Goal: Transaction & Acquisition: Purchase product/service

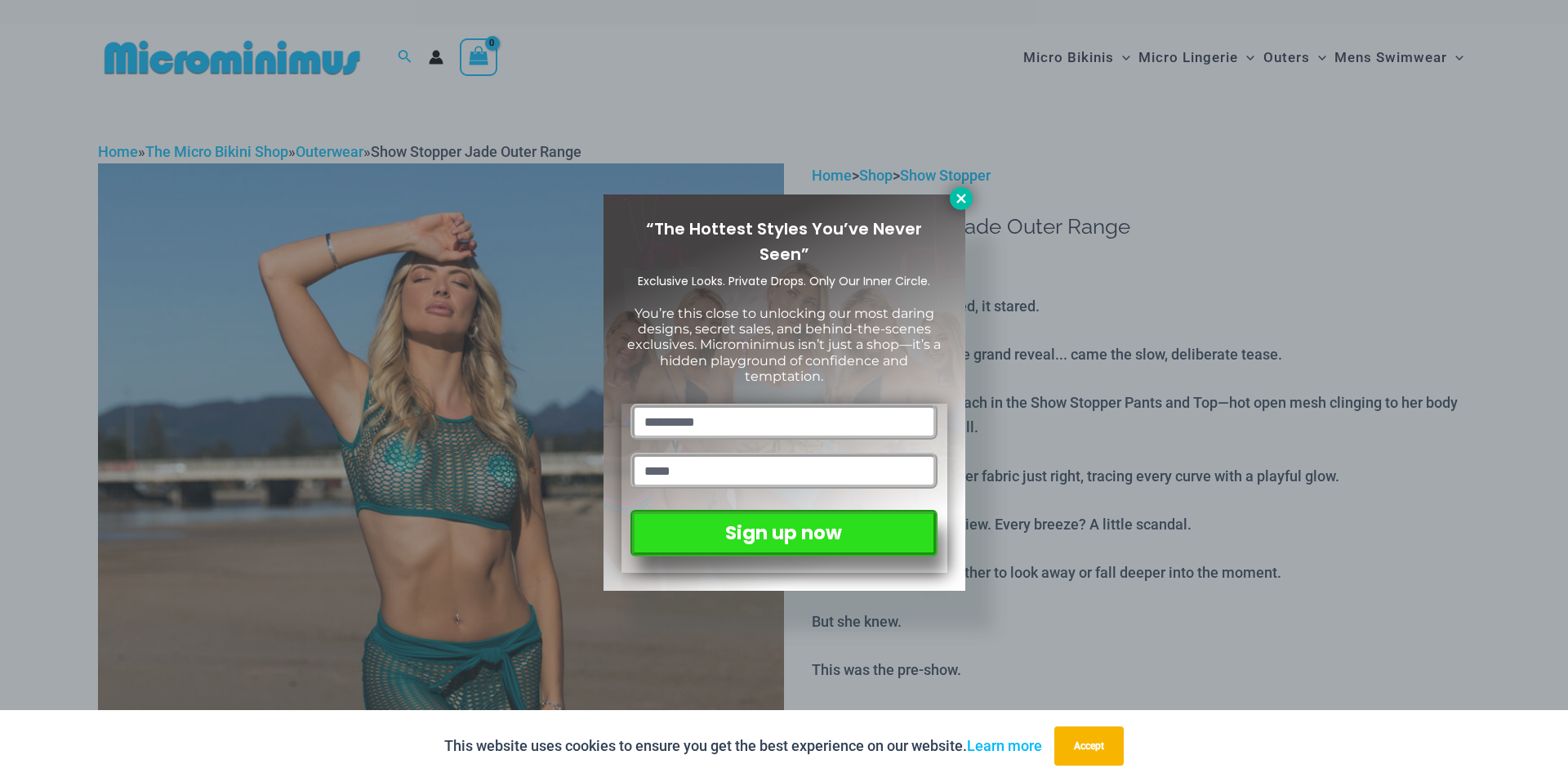
click at [958, 200] on icon at bounding box center [960, 198] width 9 height 9
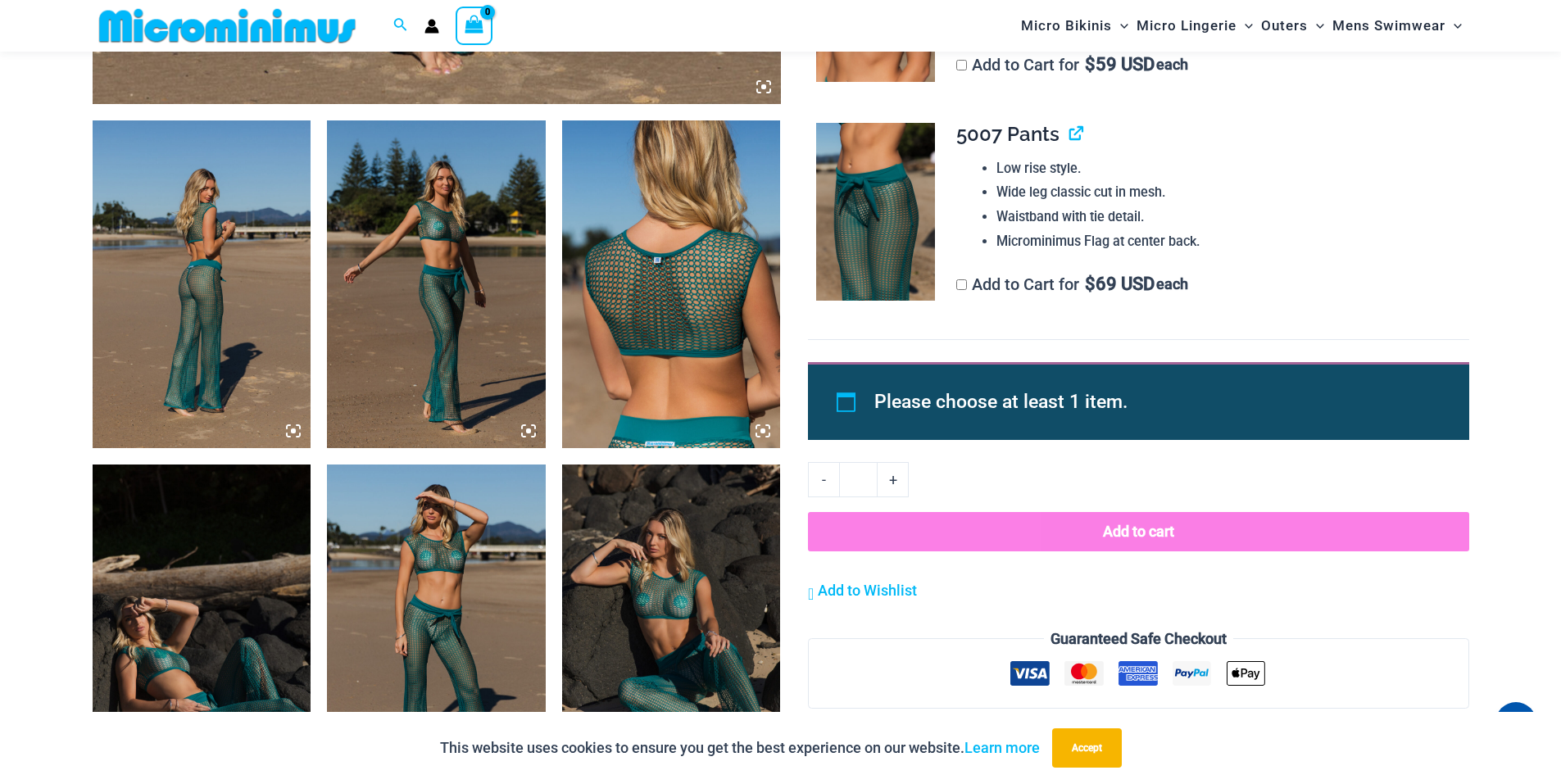
scroll to position [1077, 0]
click at [249, 361] on img at bounding box center [202, 284] width 219 height 327
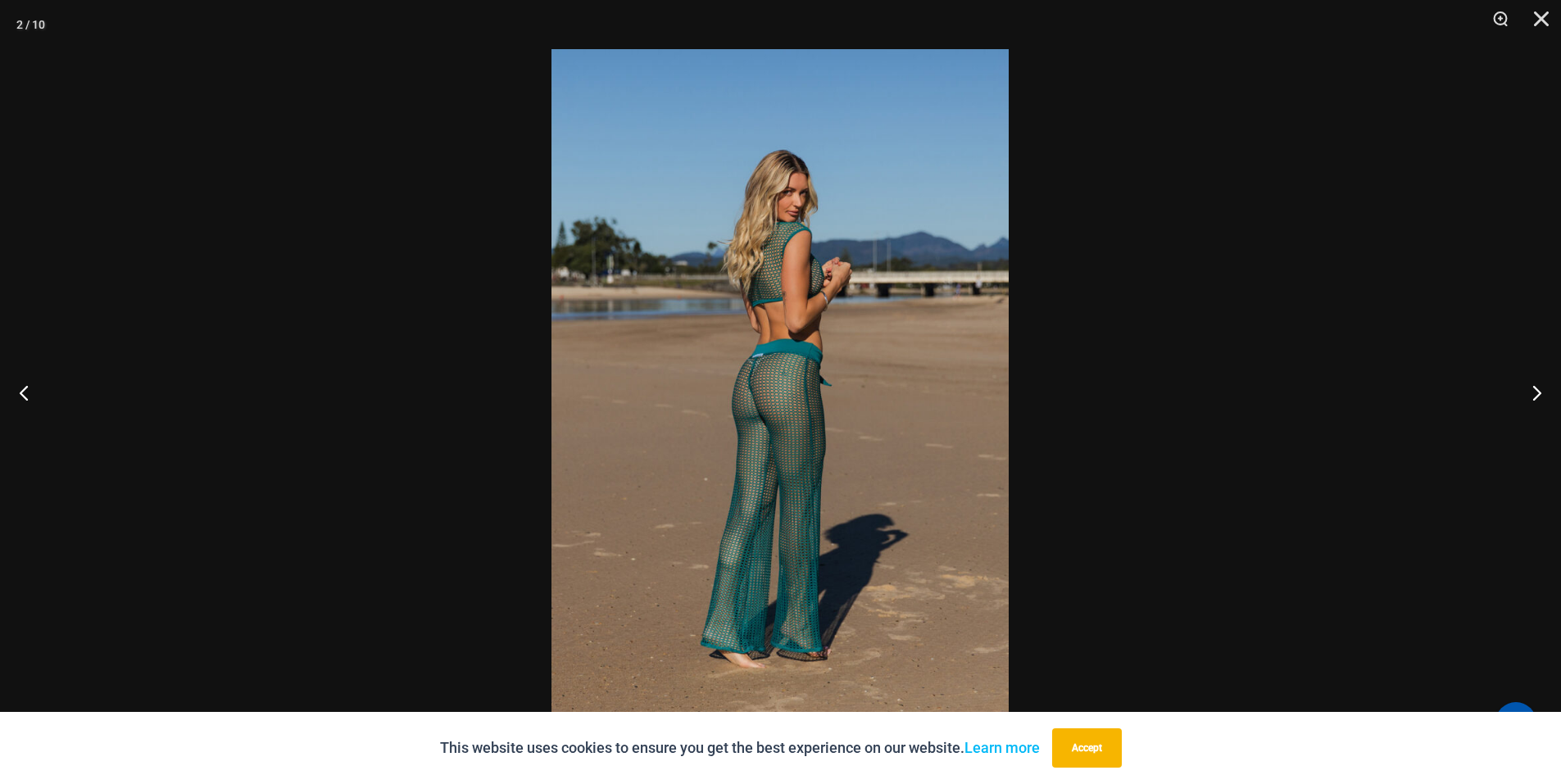
click at [736, 324] on img at bounding box center [780, 392] width 457 height 685
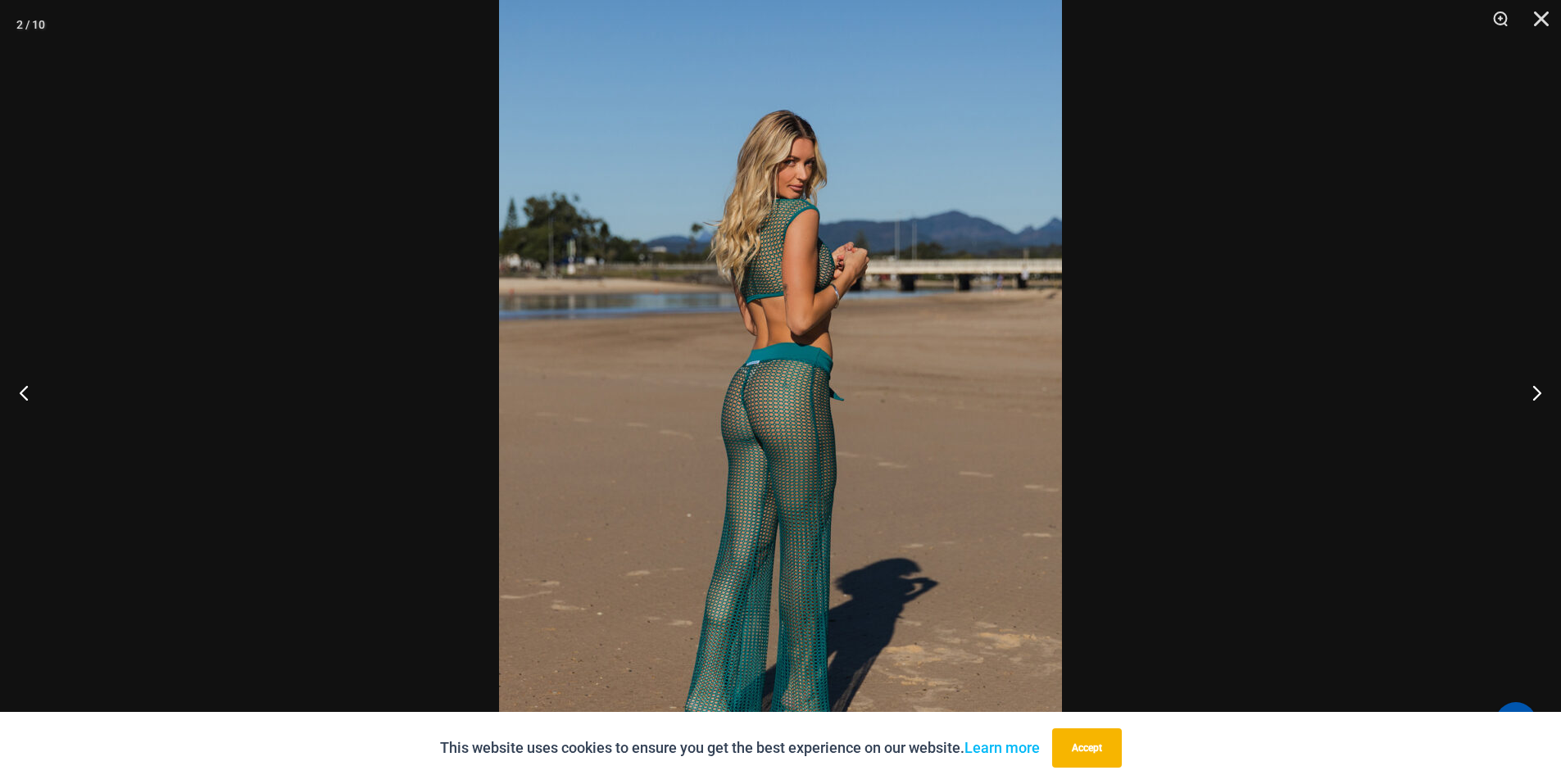
click at [736, 324] on img at bounding box center [780, 407] width 562 height 843
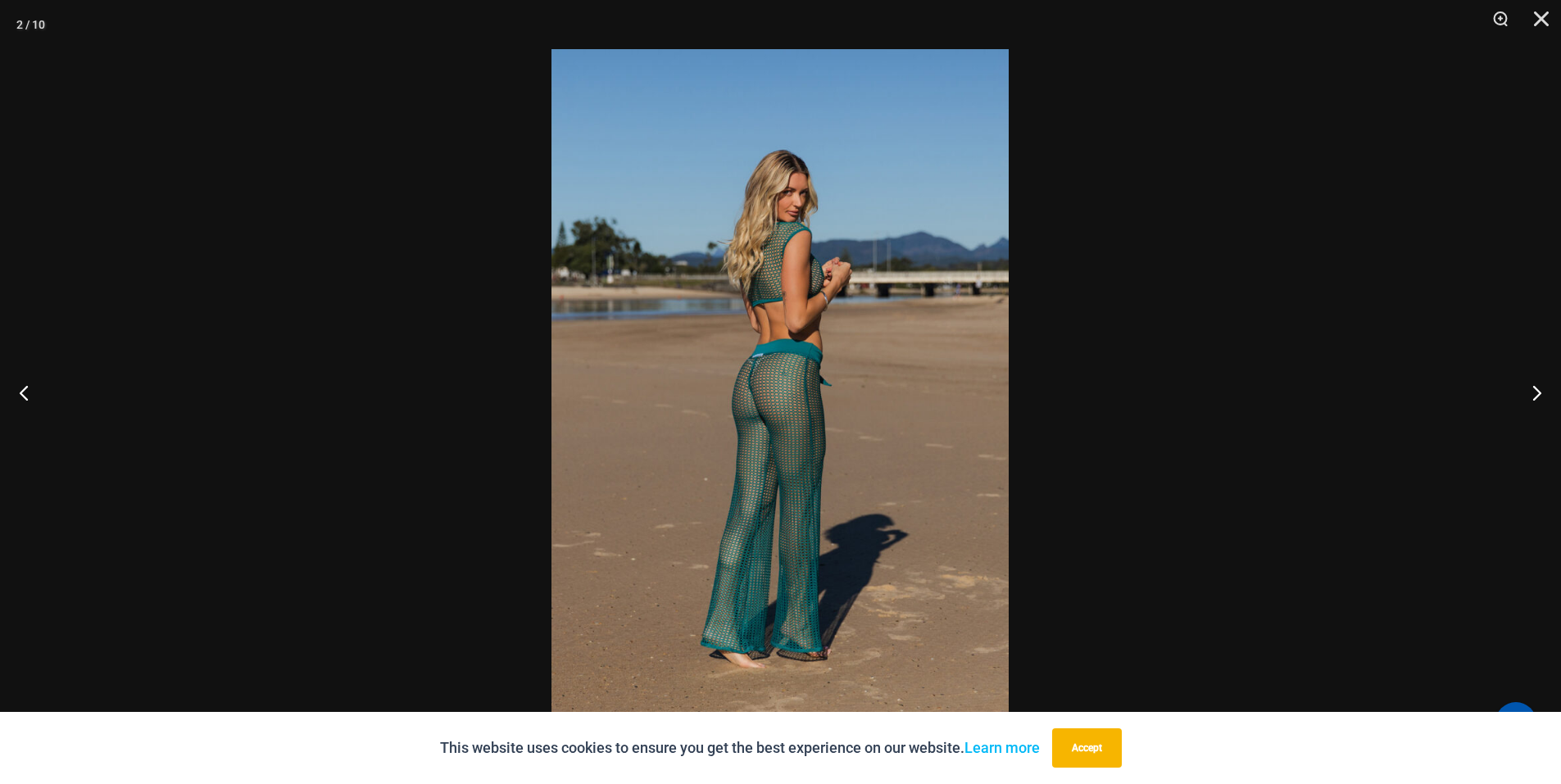
click at [736, 324] on img at bounding box center [780, 392] width 457 height 685
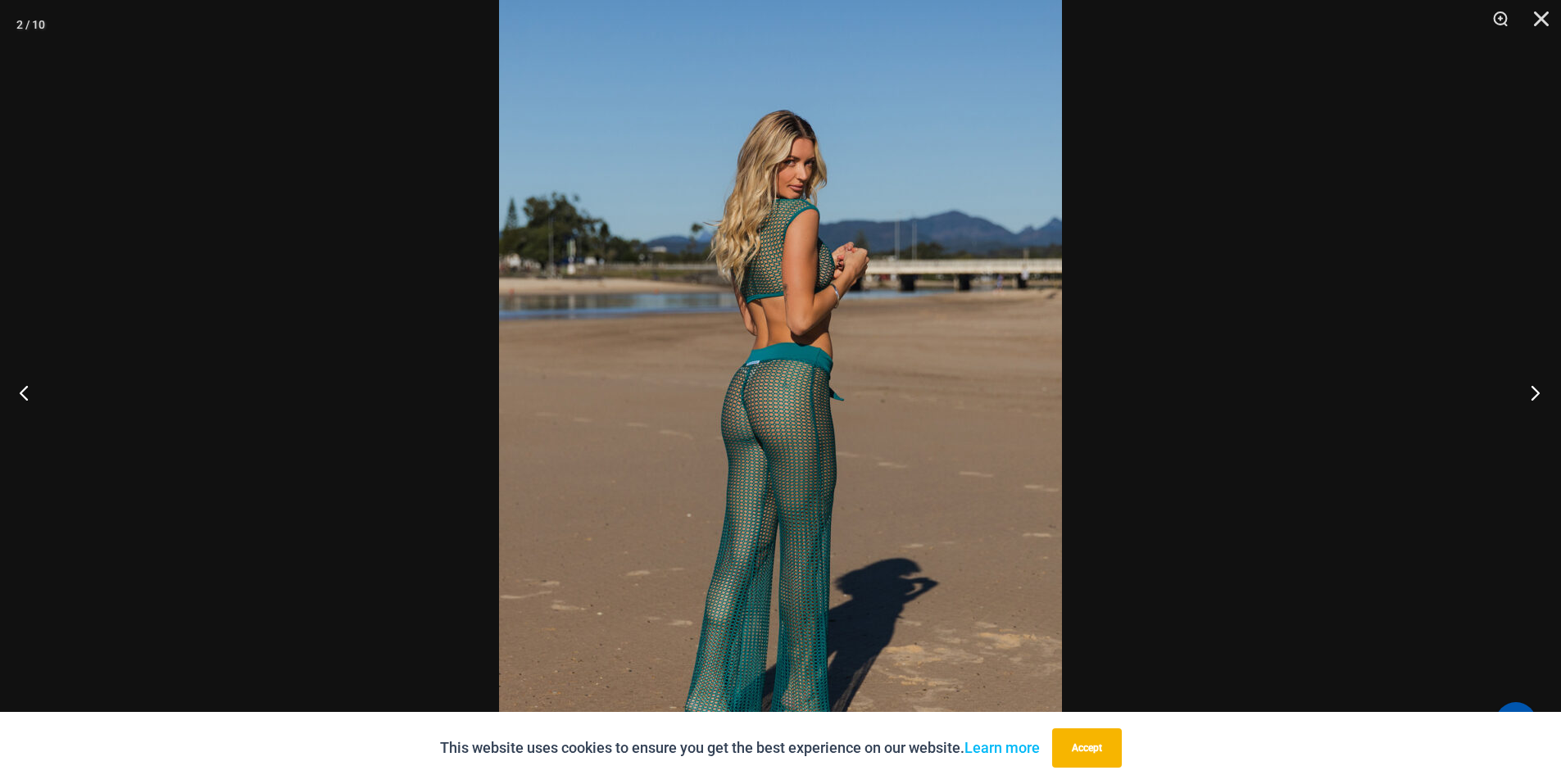
click at [1541, 389] on button "Next" at bounding box center [1529, 392] width 61 height 82
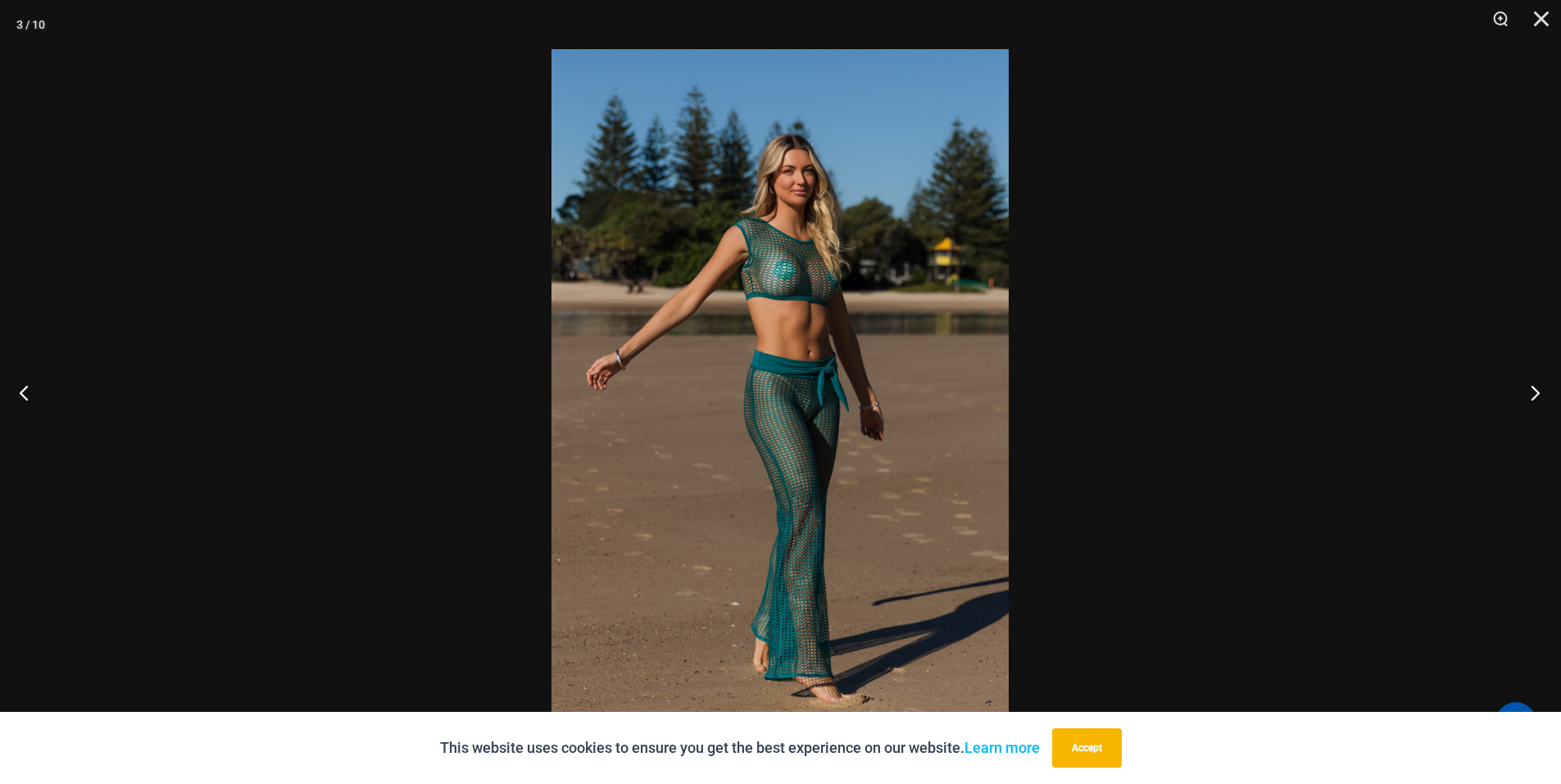
click at [1541, 389] on button "Next" at bounding box center [1529, 392] width 61 height 82
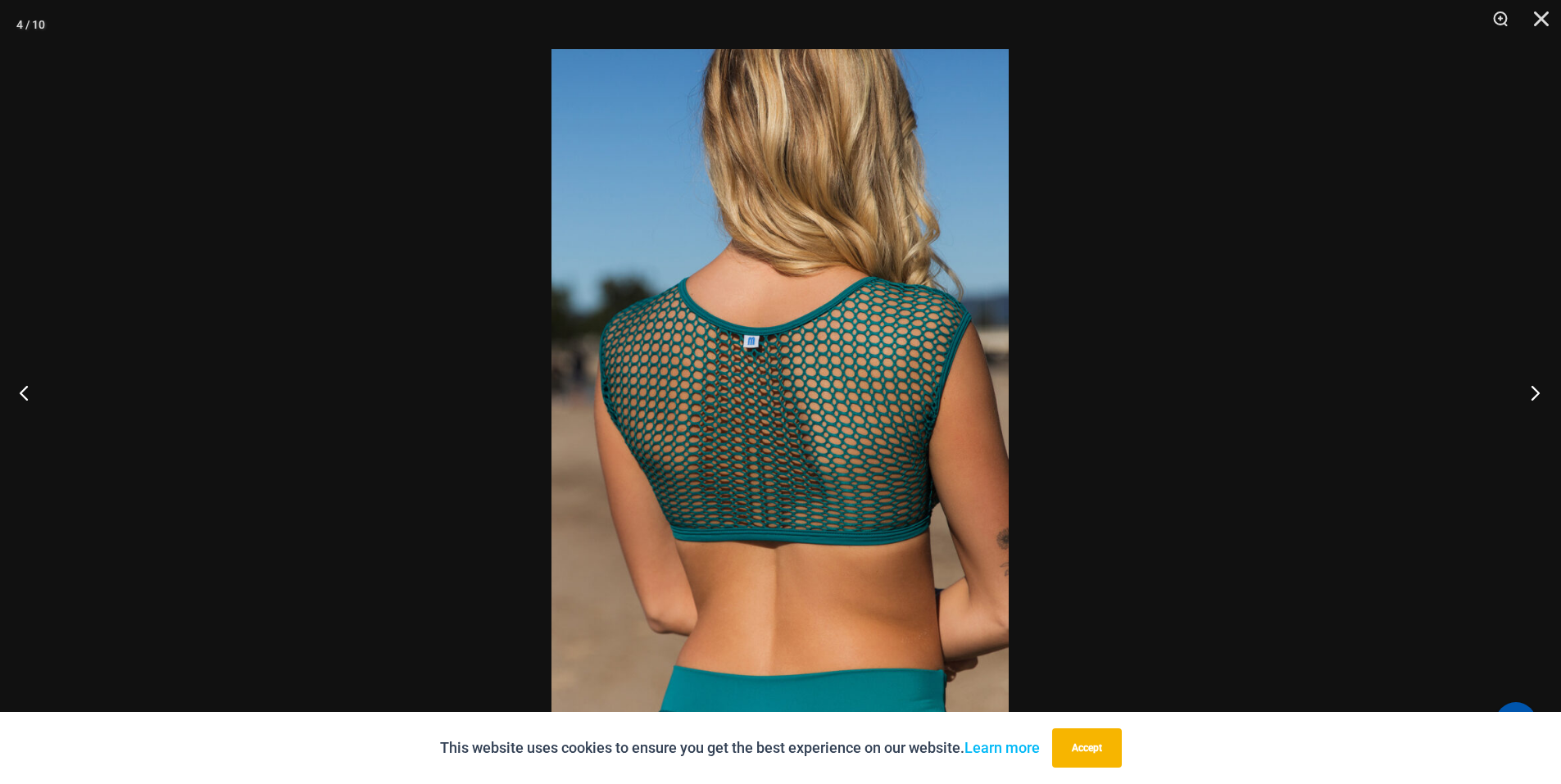
click at [1541, 389] on button "Next" at bounding box center [1529, 392] width 61 height 82
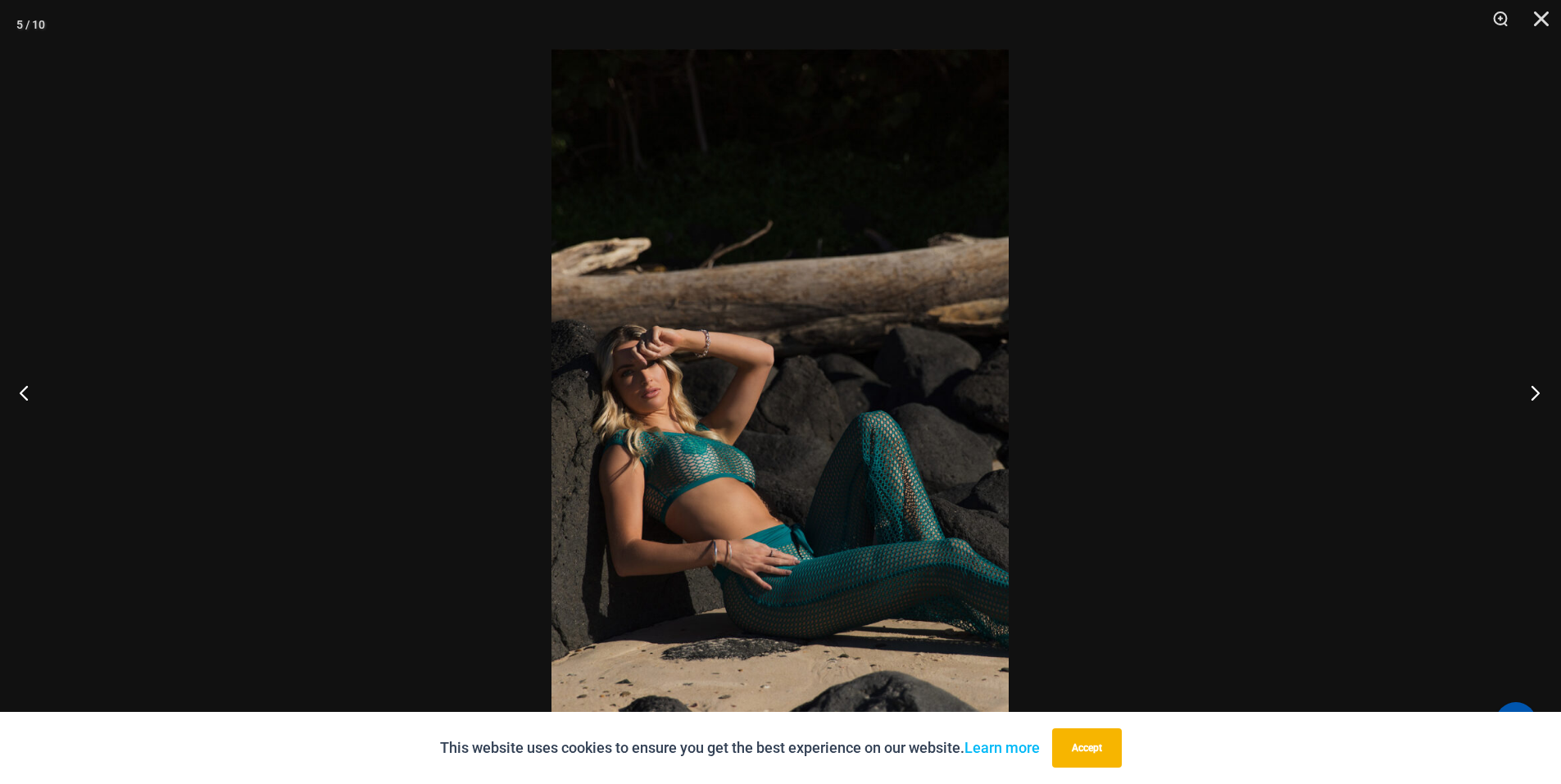
click at [1541, 389] on button "Next" at bounding box center [1529, 392] width 61 height 82
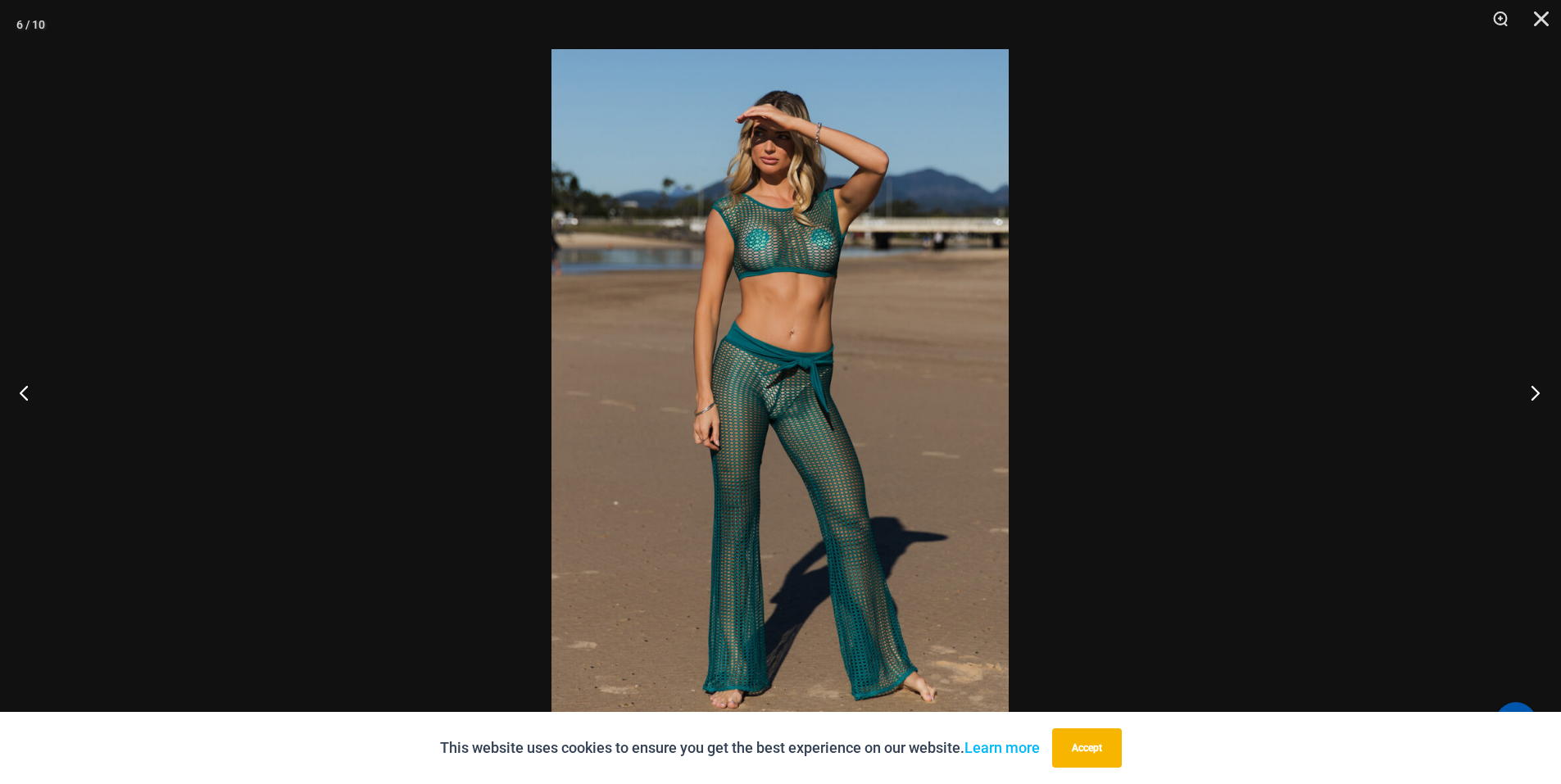
click at [1541, 389] on button "Next" at bounding box center [1529, 392] width 61 height 82
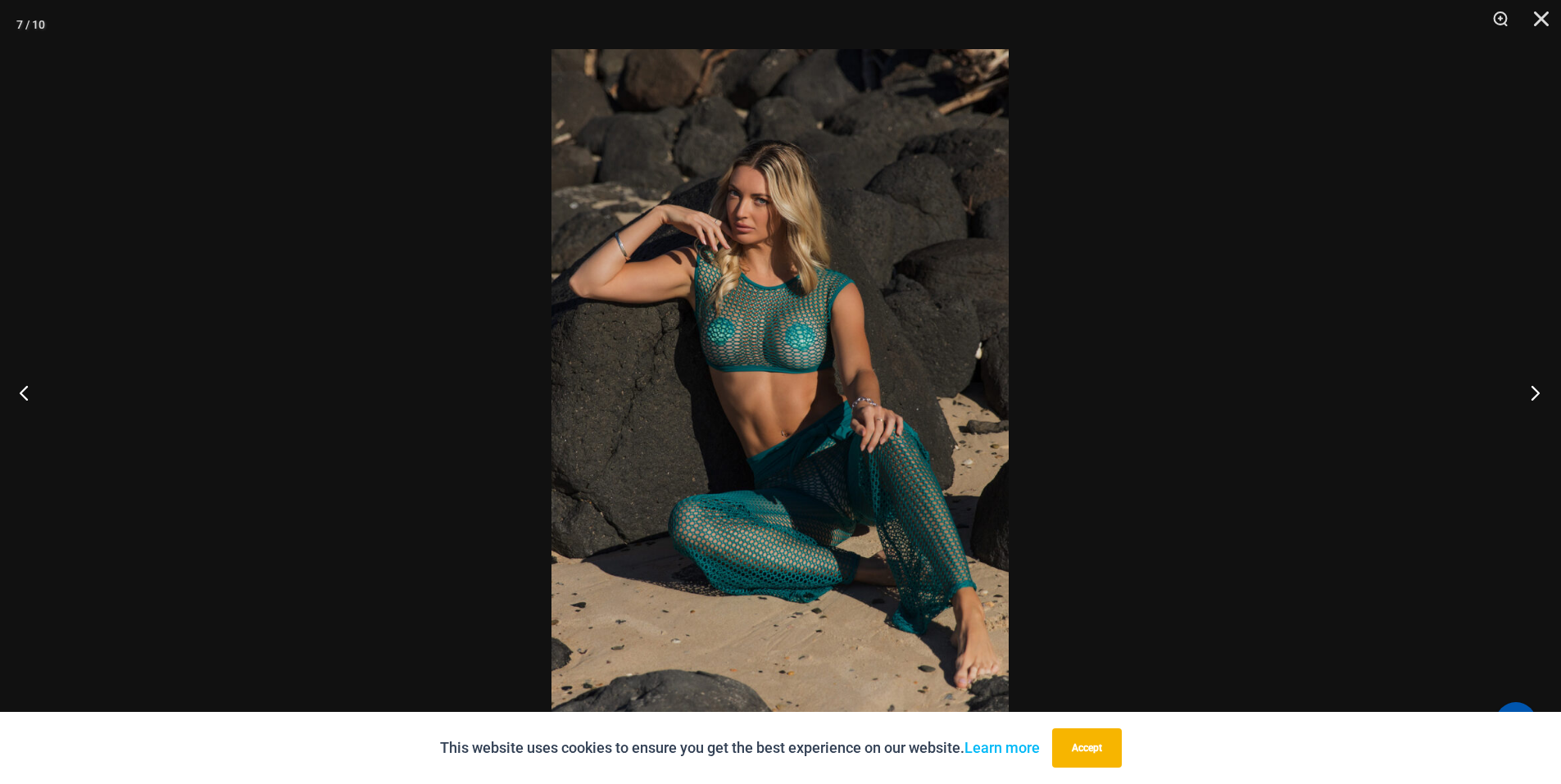
click at [1541, 389] on button "Next" at bounding box center [1529, 392] width 61 height 82
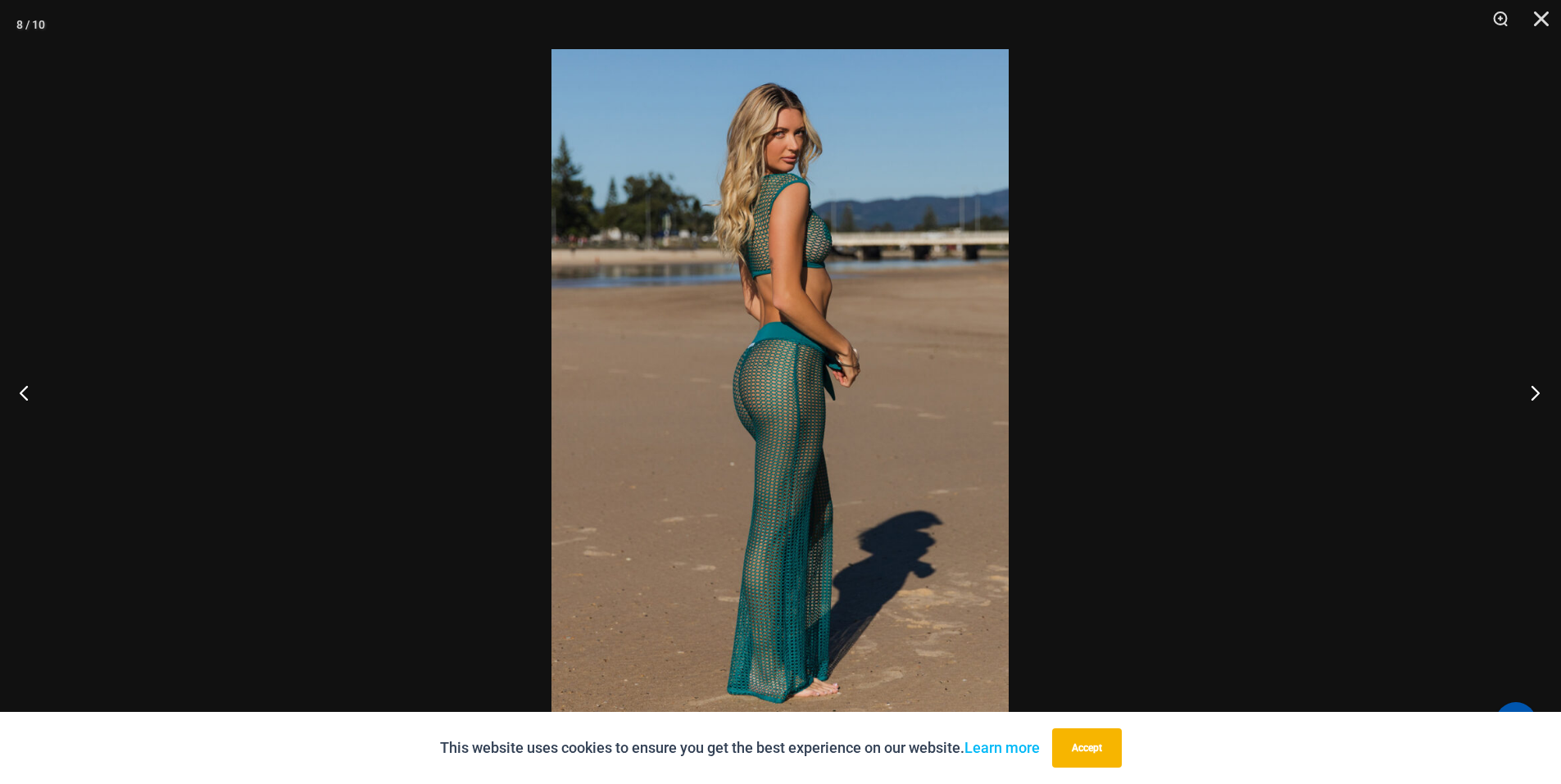
click at [1541, 389] on button "Next" at bounding box center [1529, 392] width 61 height 82
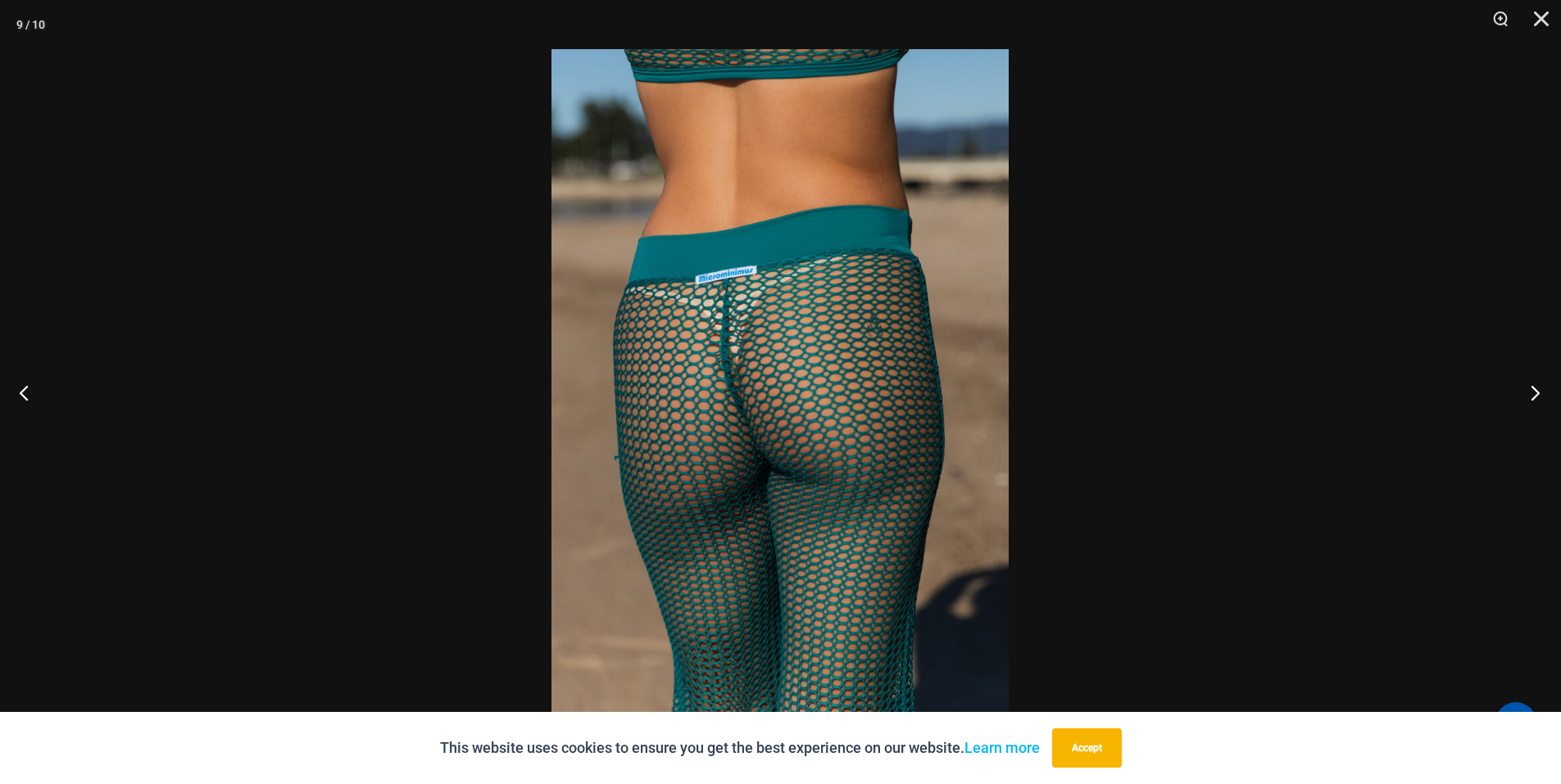
click at [1541, 389] on button "Next" at bounding box center [1529, 392] width 61 height 82
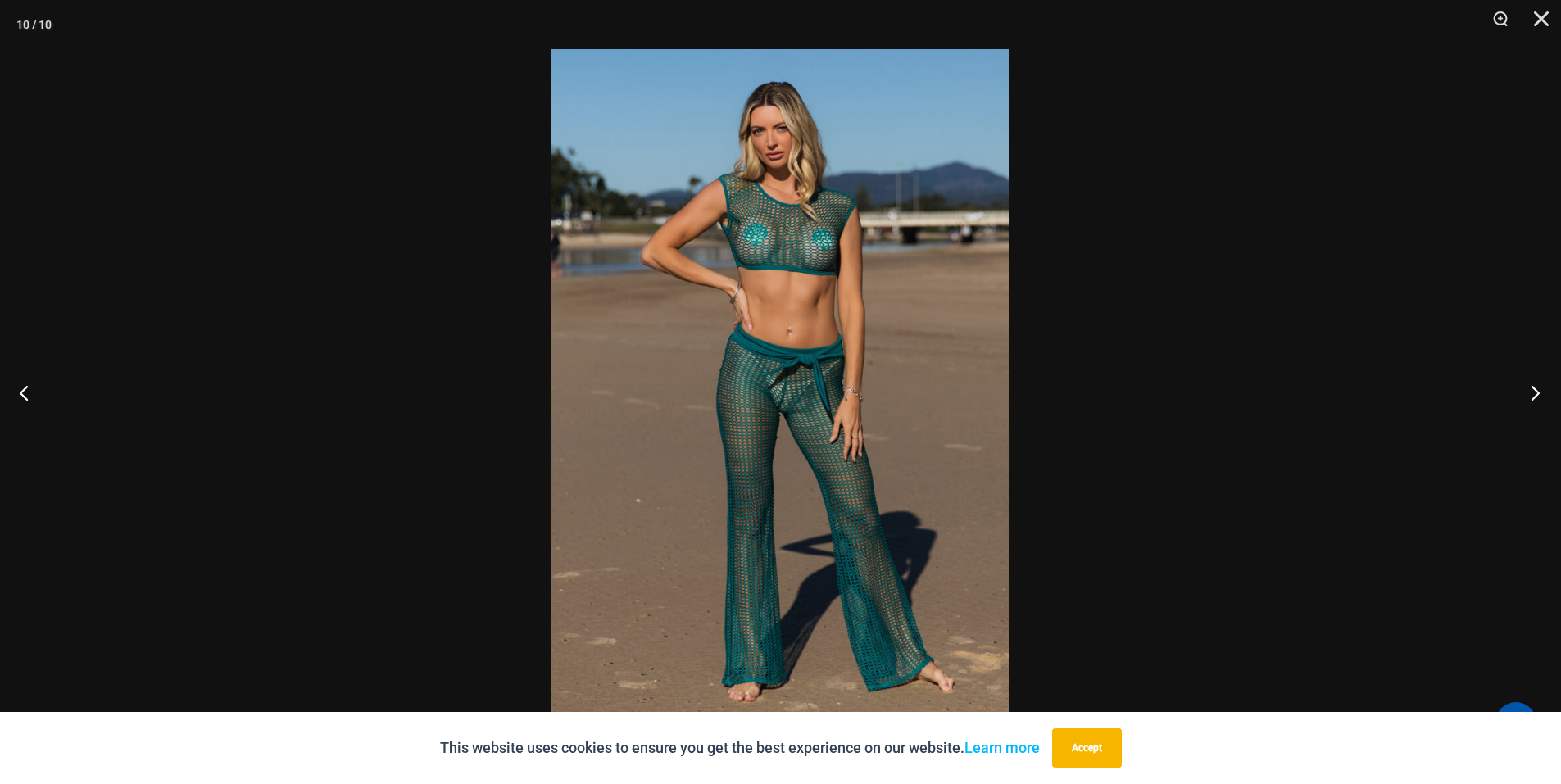
click at [1541, 389] on button "Next" at bounding box center [1529, 392] width 61 height 82
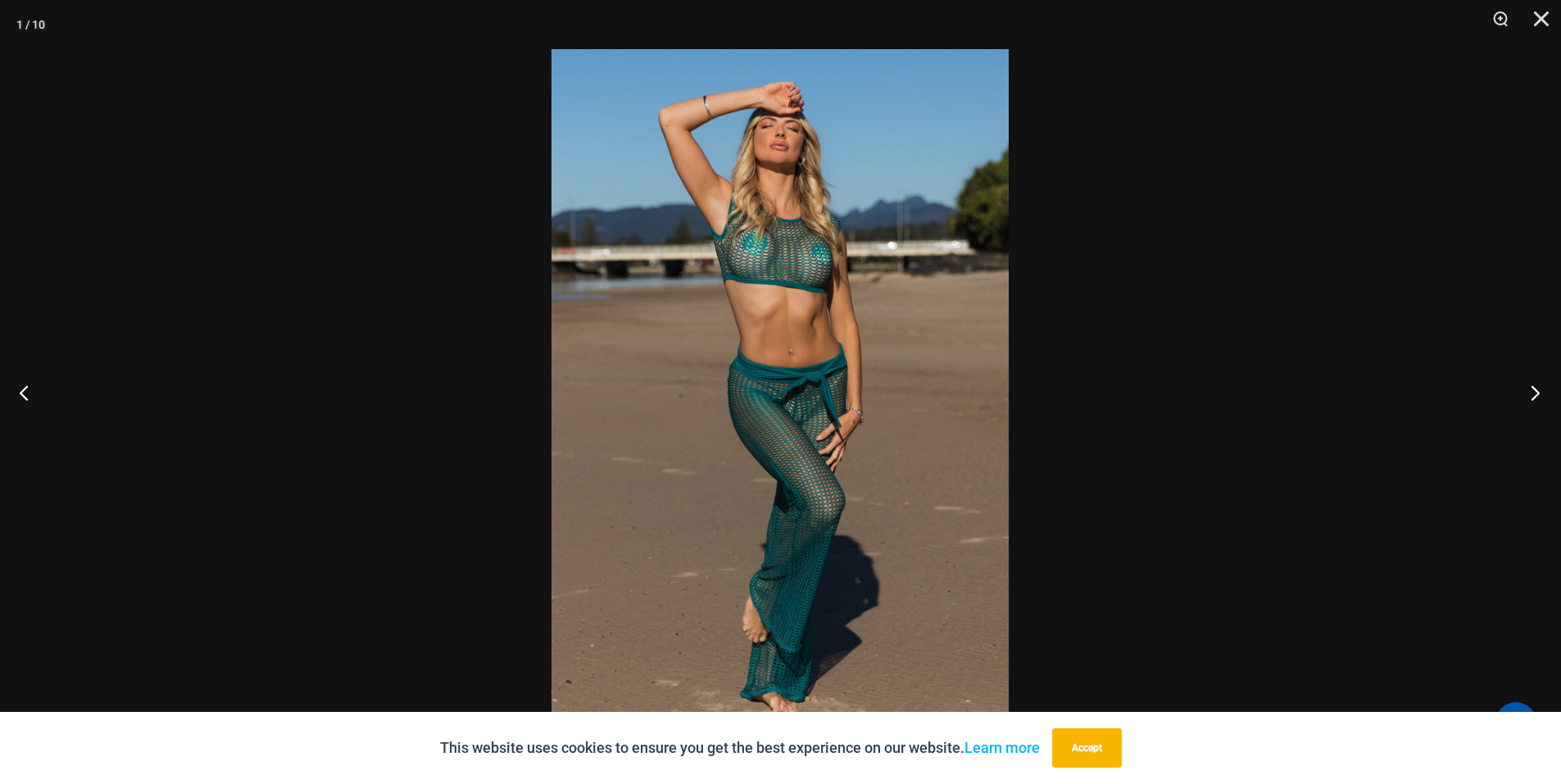
click at [1541, 389] on button "Next" at bounding box center [1529, 392] width 61 height 82
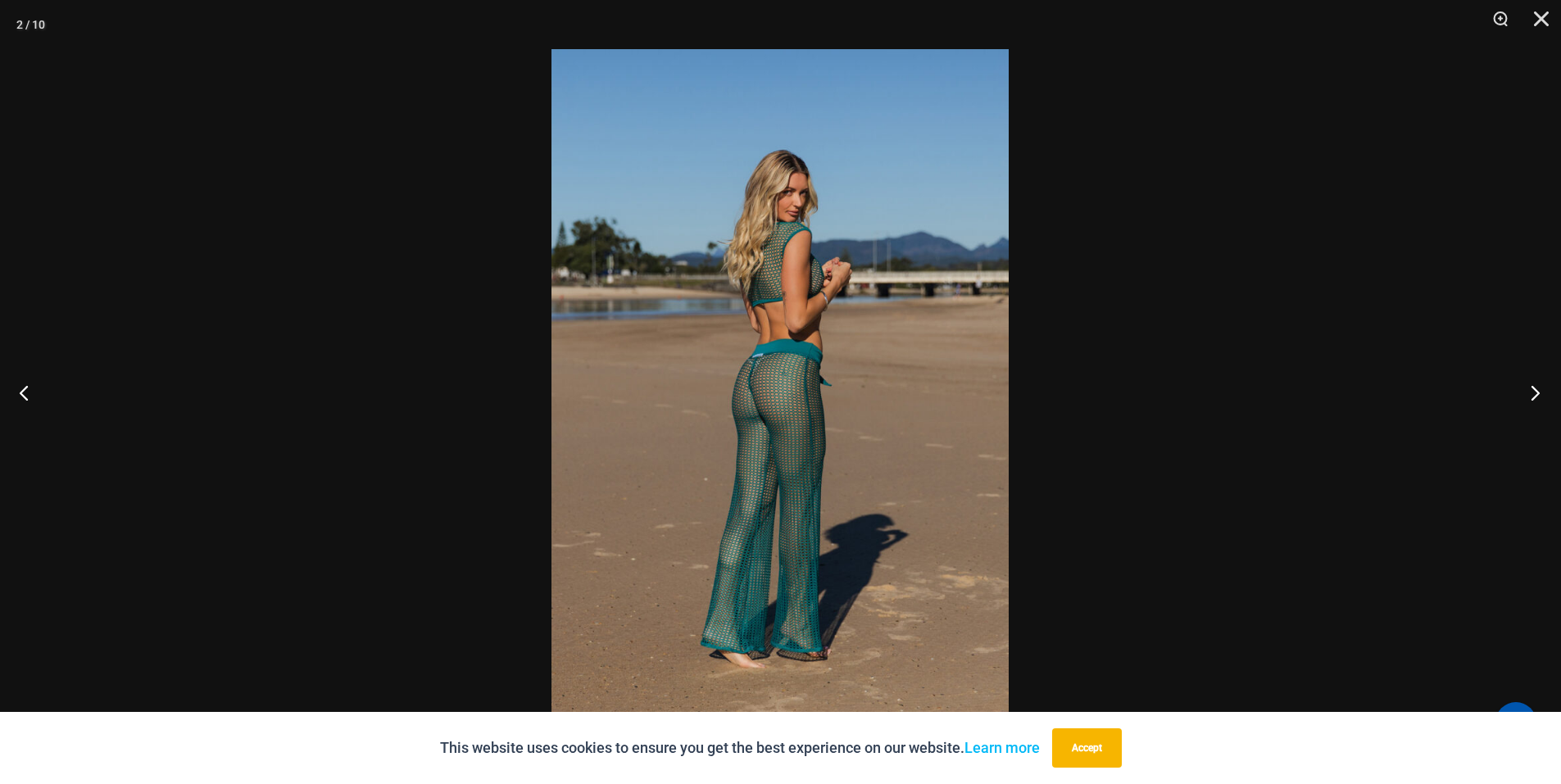
click at [1541, 389] on button "Next" at bounding box center [1529, 392] width 61 height 82
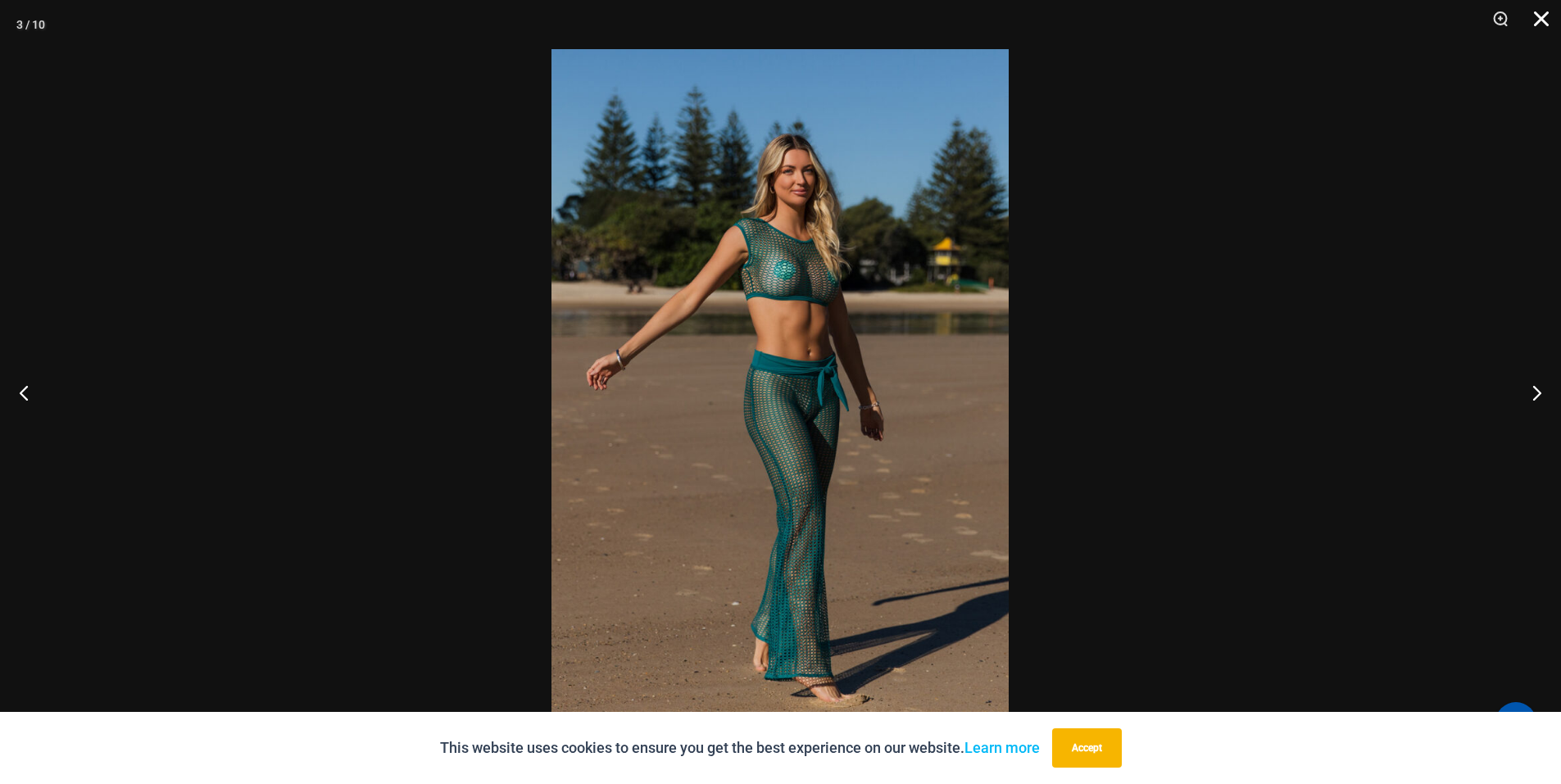
click at [1546, 27] on button "Close" at bounding box center [1535, 25] width 41 height 49
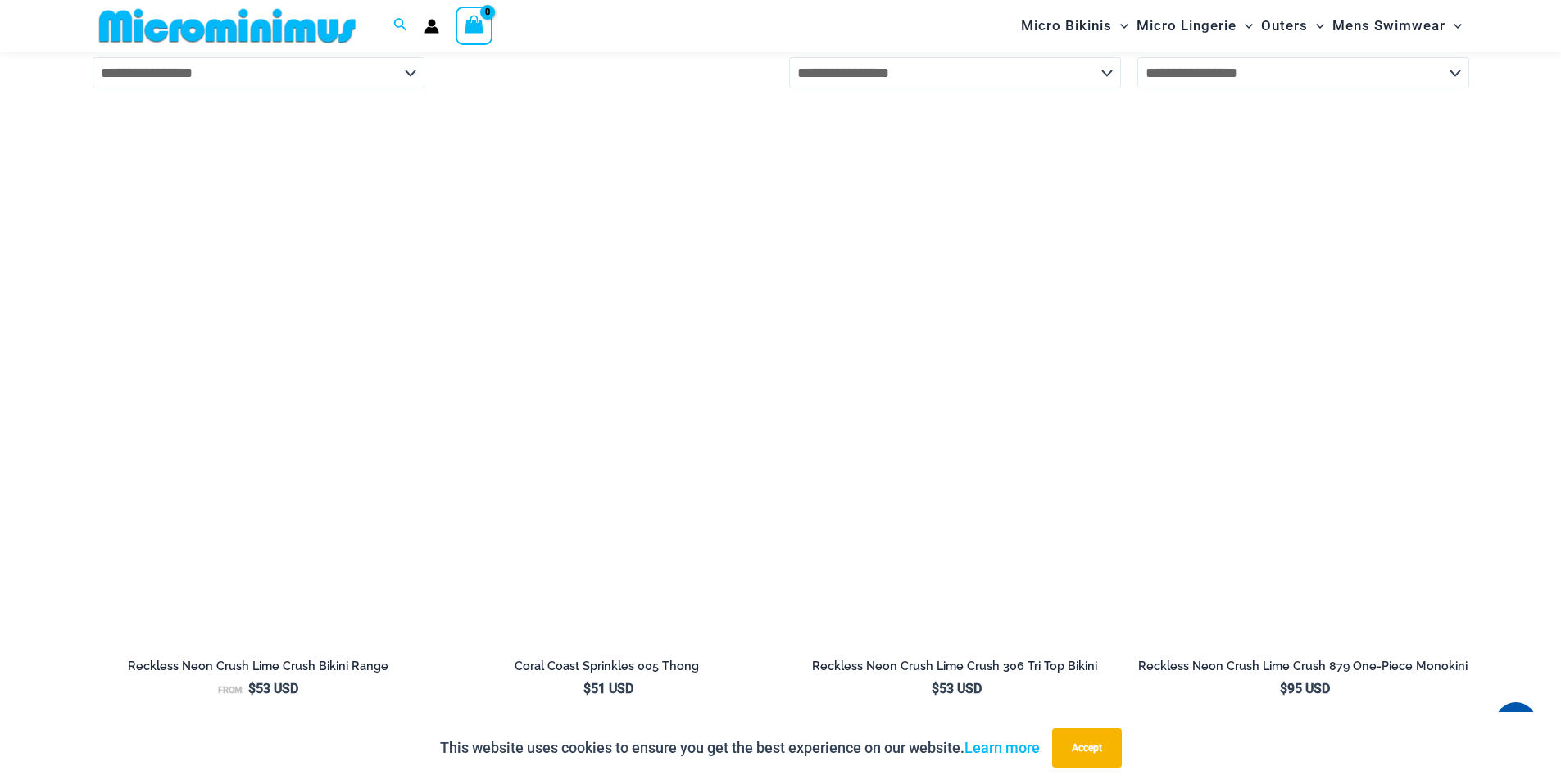
scroll to position [3479, 0]
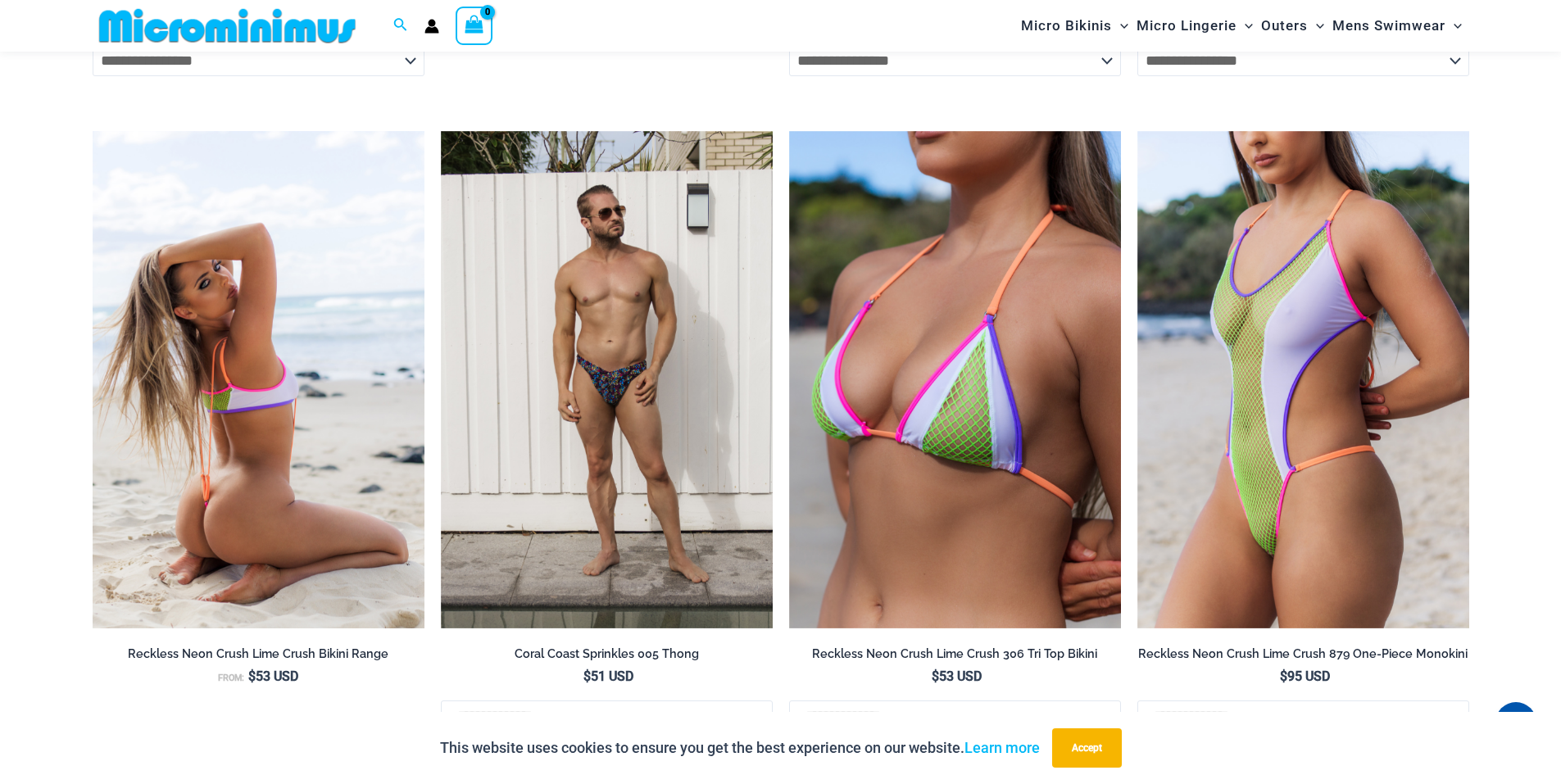
click at [249, 370] on img at bounding box center [259, 380] width 332 height 498
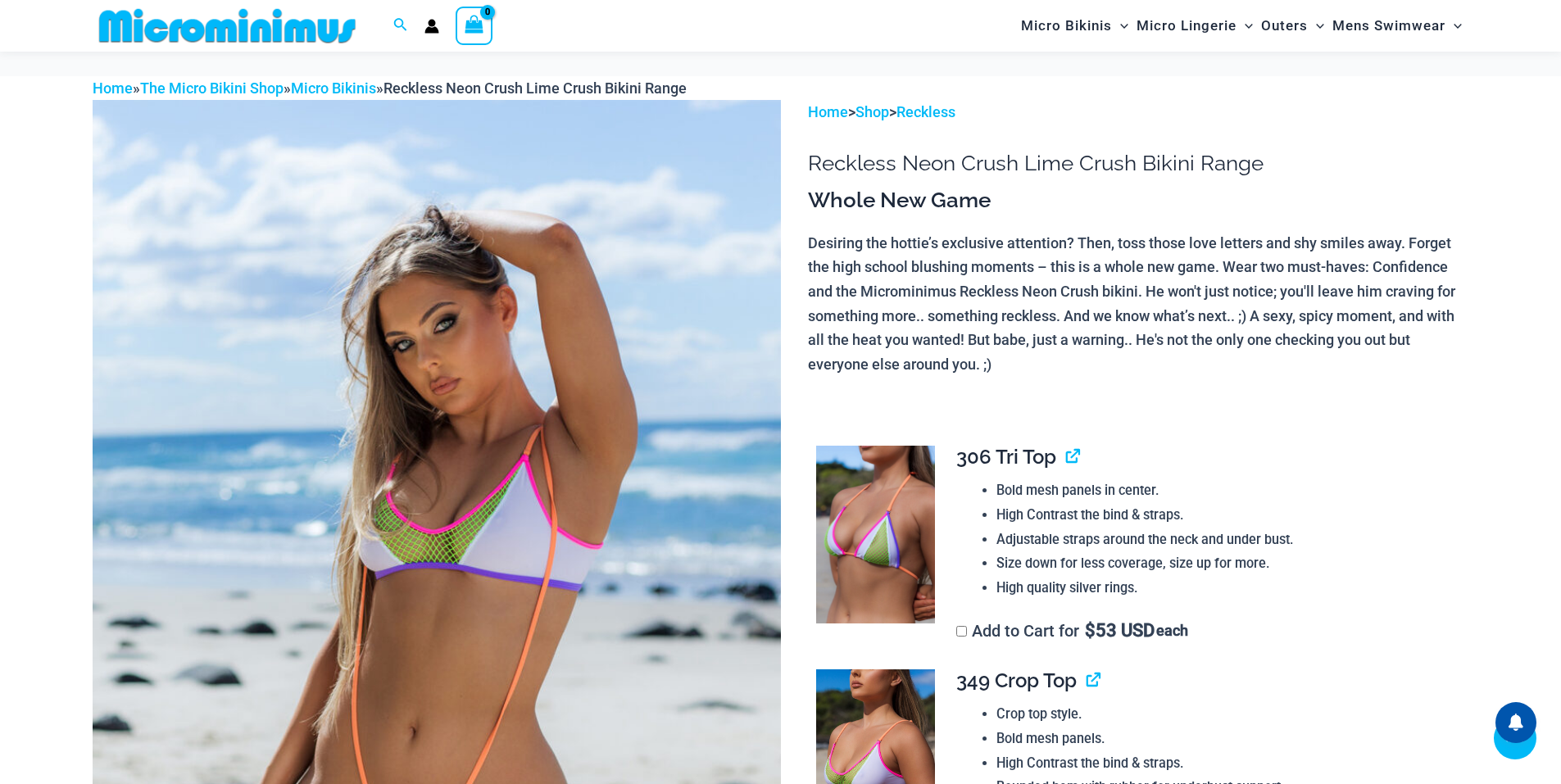
scroll to position [1077, 0]
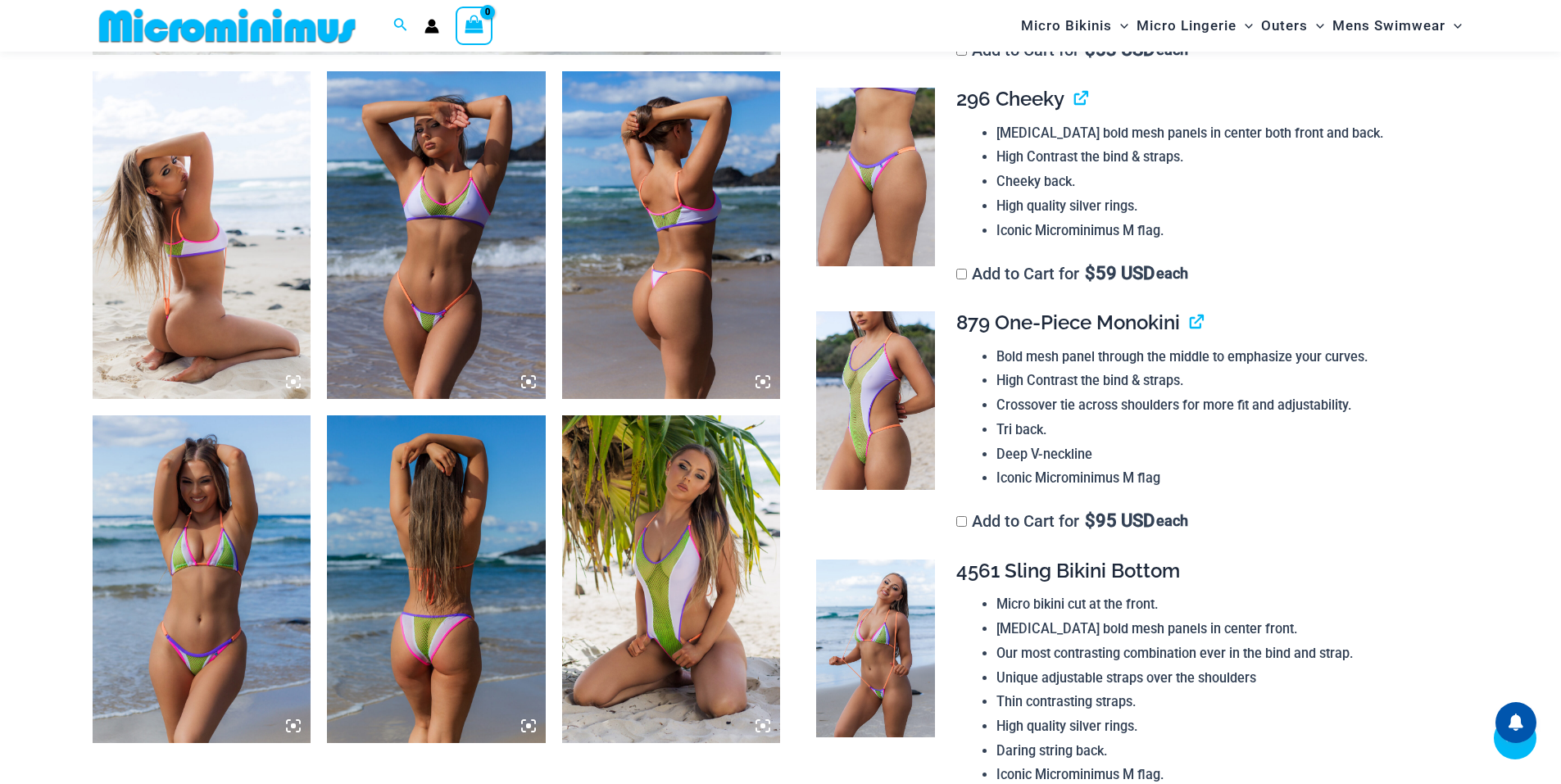
click at [137, 225] on img at bounding box center [202, 235] width 219 height 327
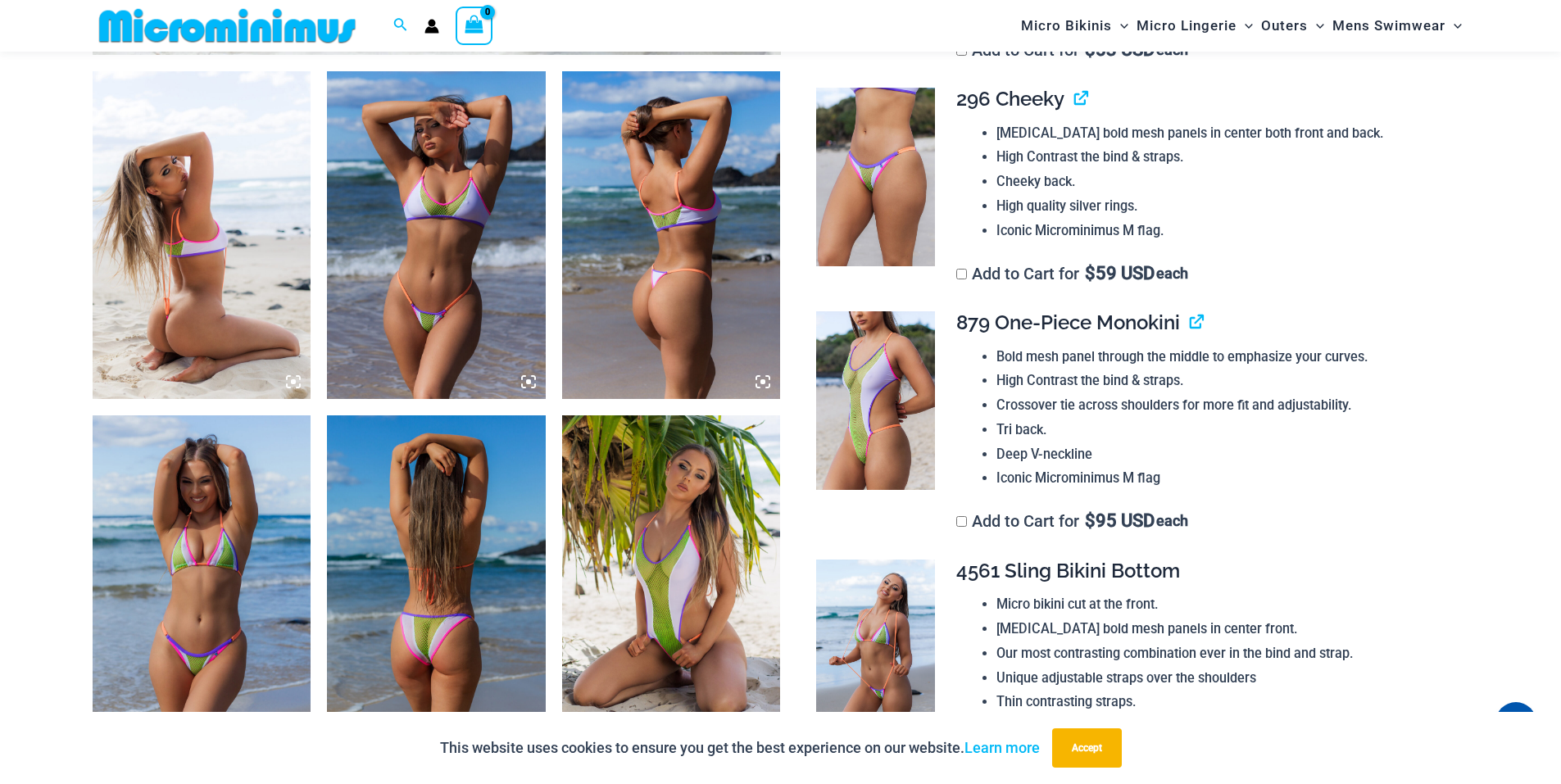
click at [198, 233] on img at bounding box center [202, 235] width 219 height 327
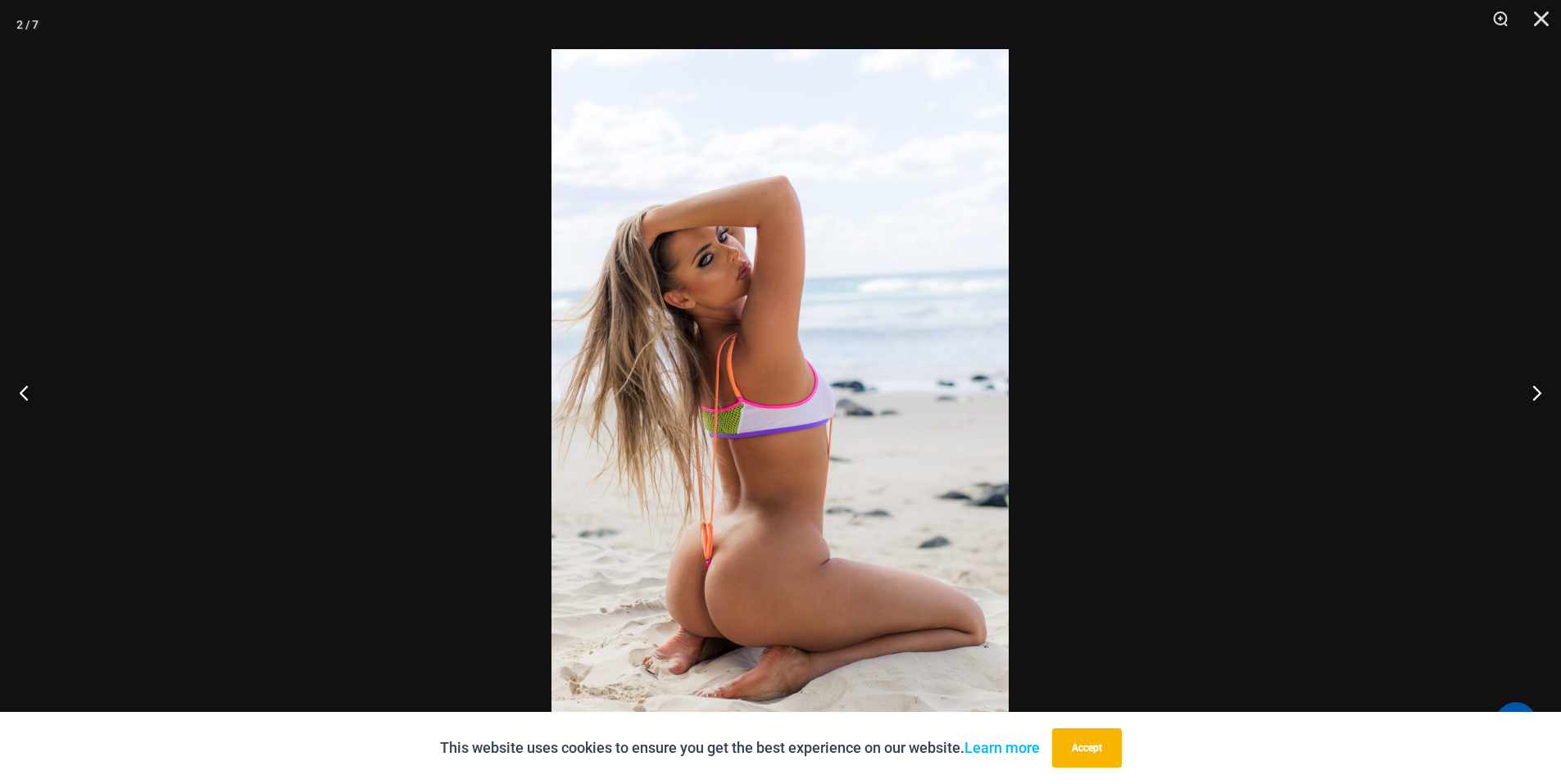
click at [855, 436] on img at bounding box center [780, 392] width 457 height 685
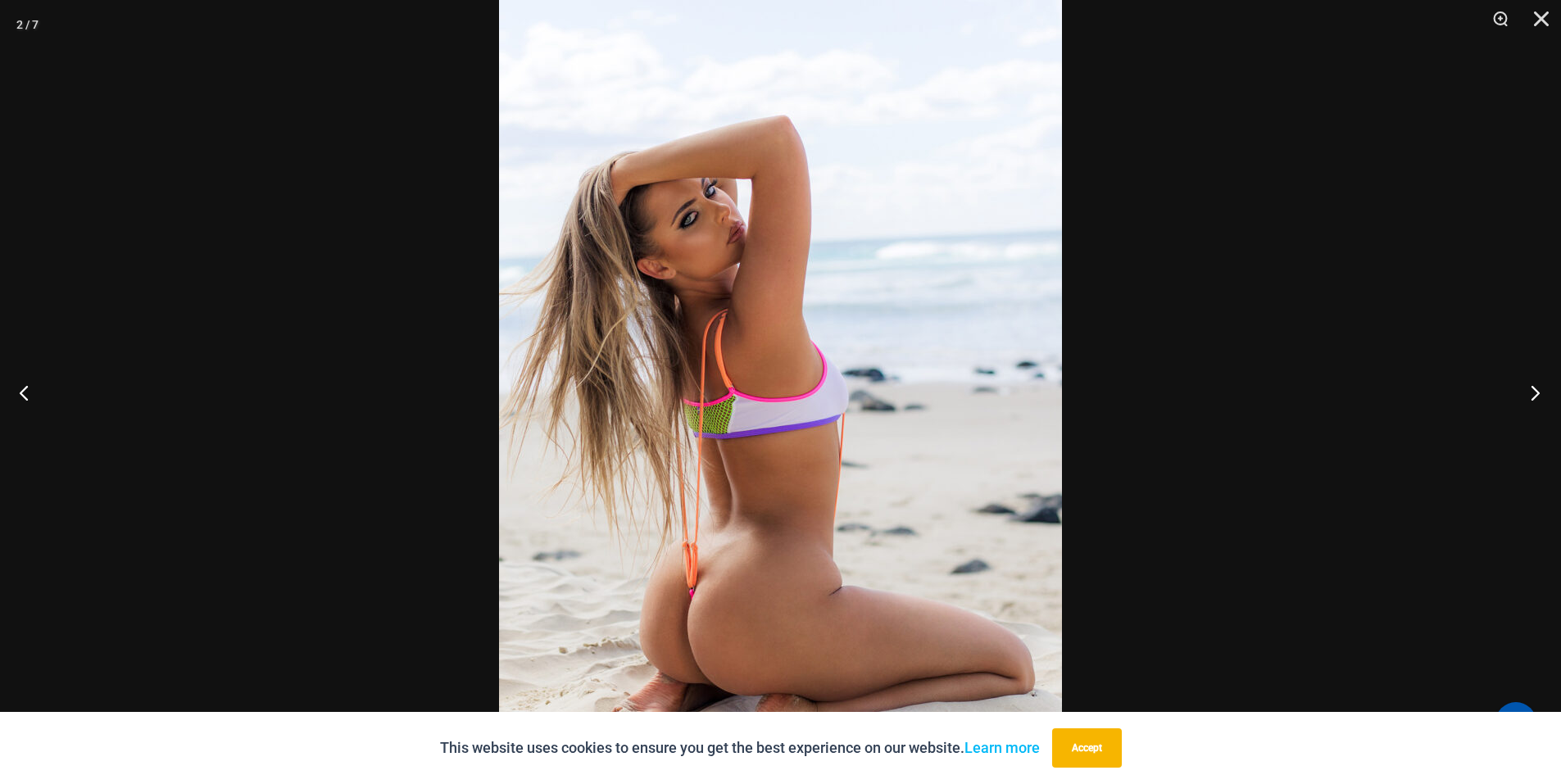
click at [1541, 387] on button "Next" at bounding box center [1529, 392] width 61 height 82
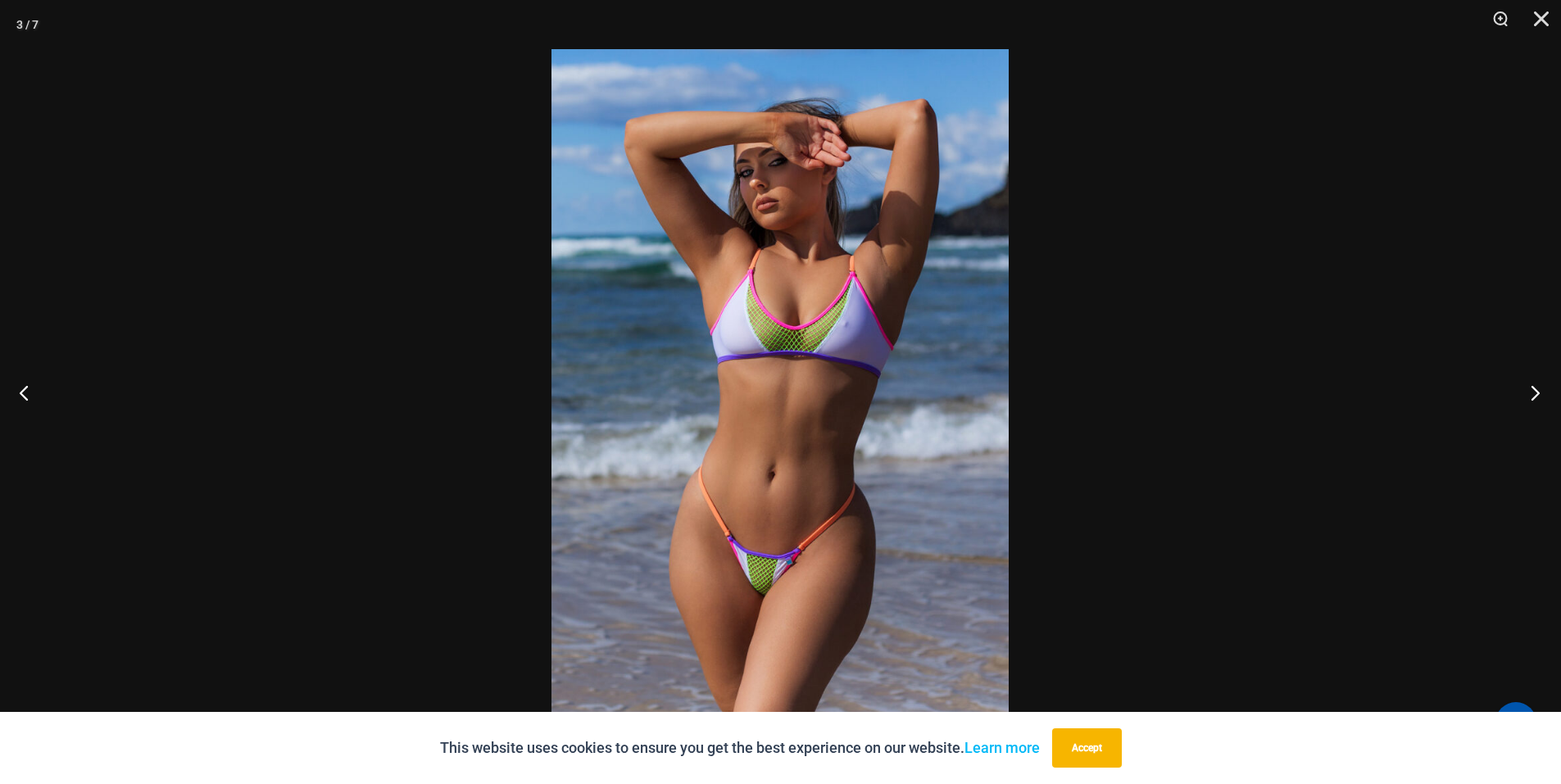
click at [1541, 387] on button "Next" at bounding box center [1529, 392] width 61 height 82
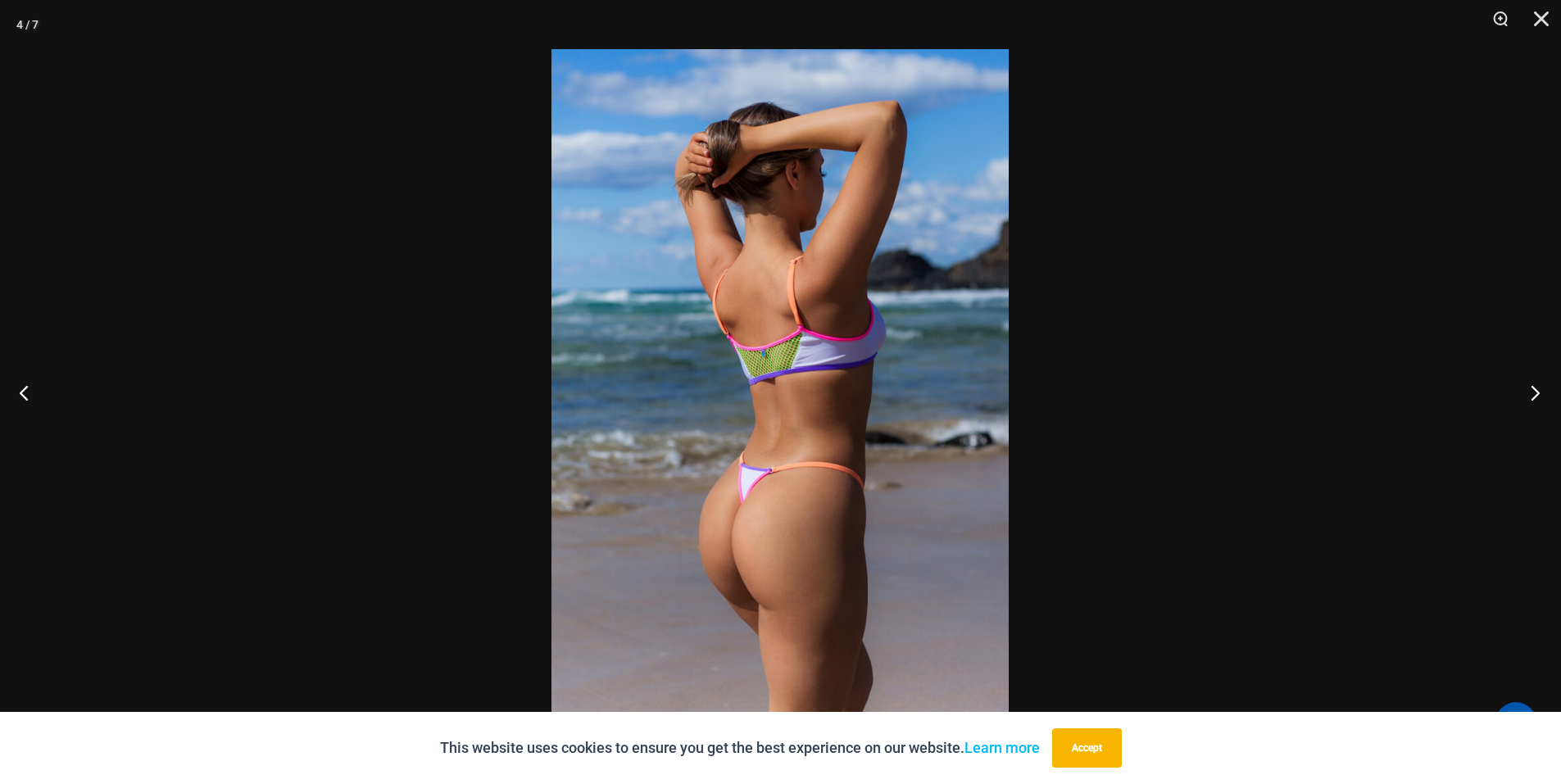
click at [1541, 387] on button "Next" at bounding box center [1529, 392] width 61 height 82
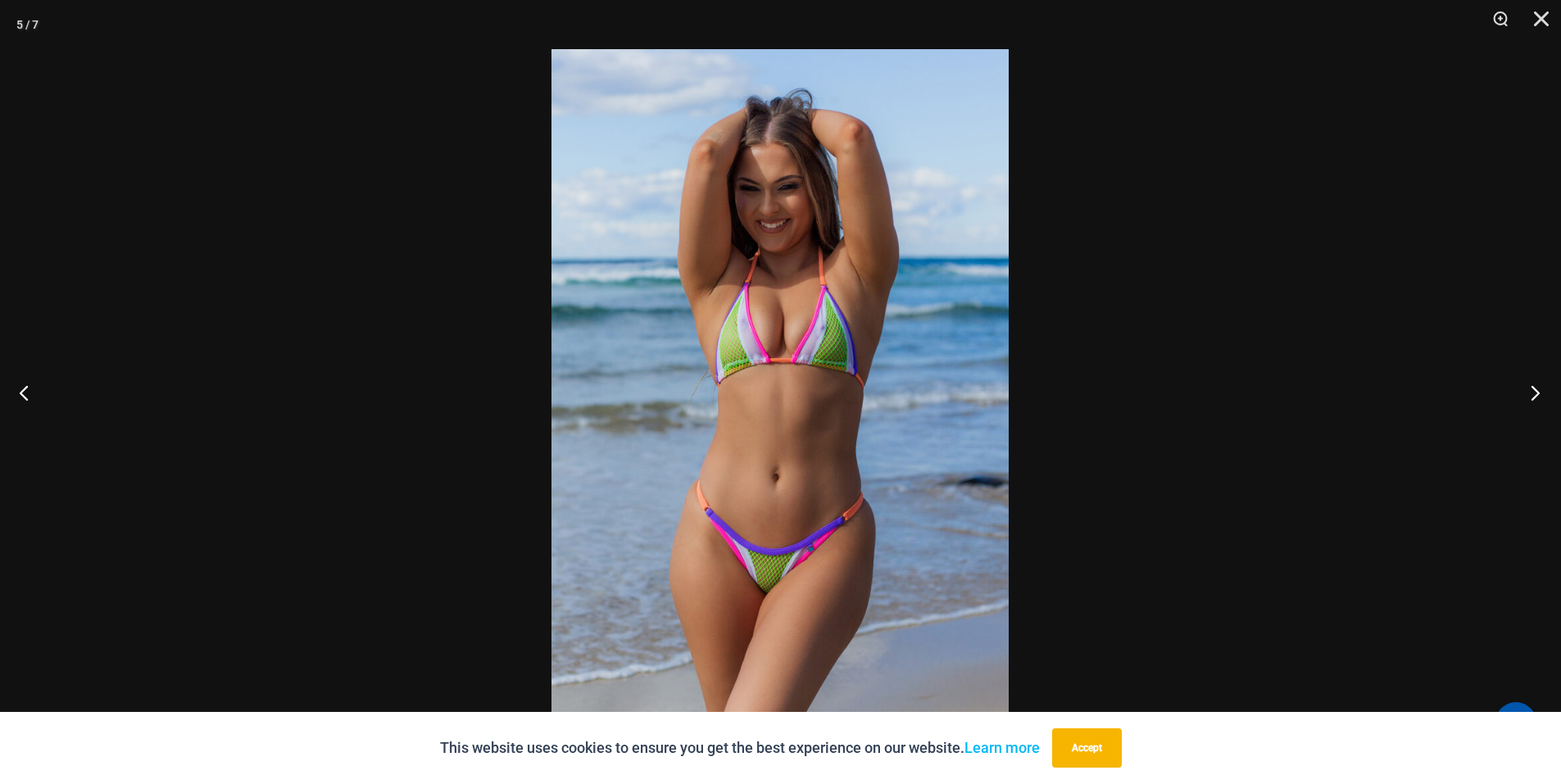
click at [1541, 387] on button "Next" at bounding box center [1529, 392] width 61 height 82
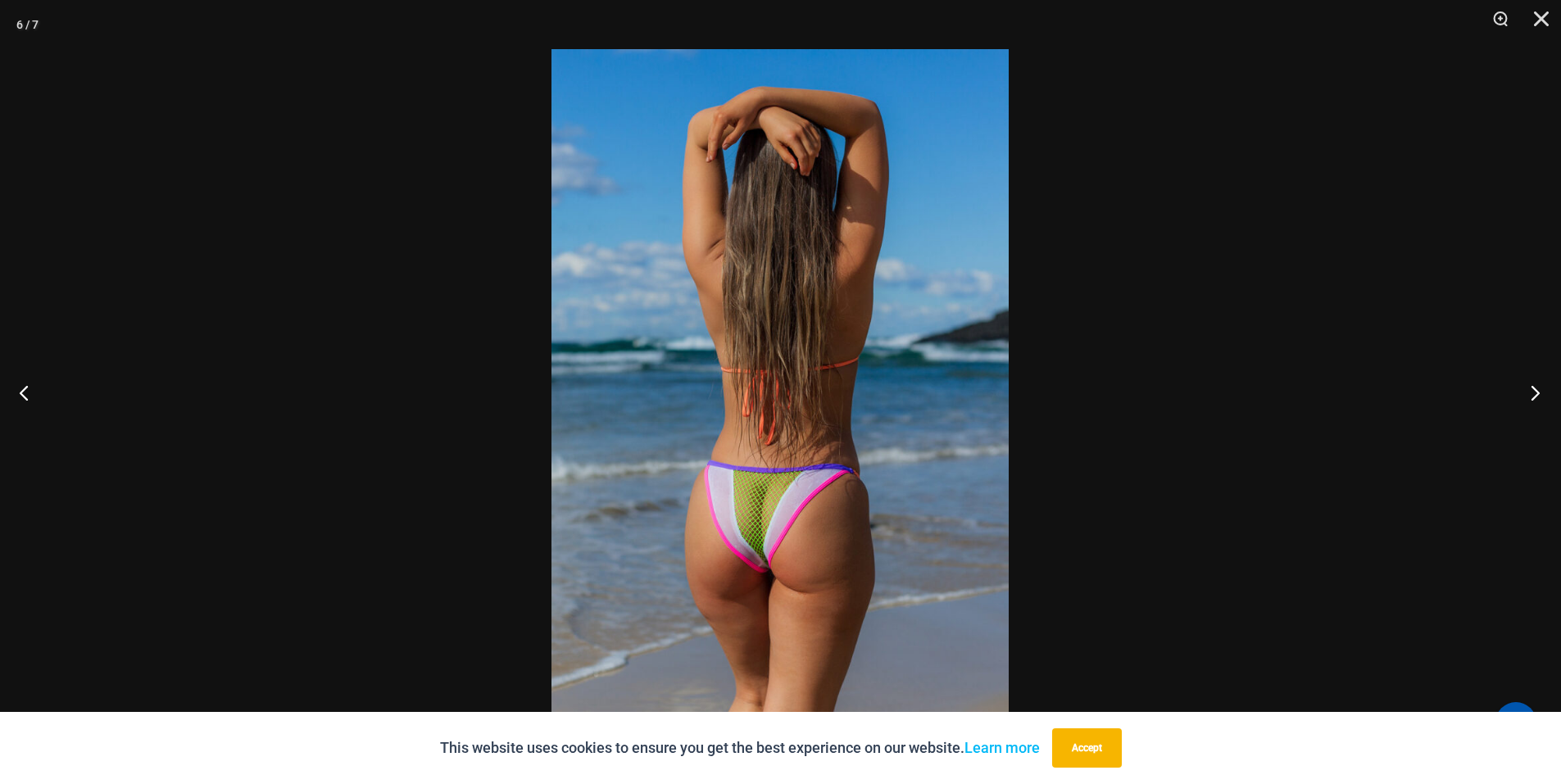
click at [1541, 387] on button "Next" at bounding box center [1529, 392] width 61 height 82
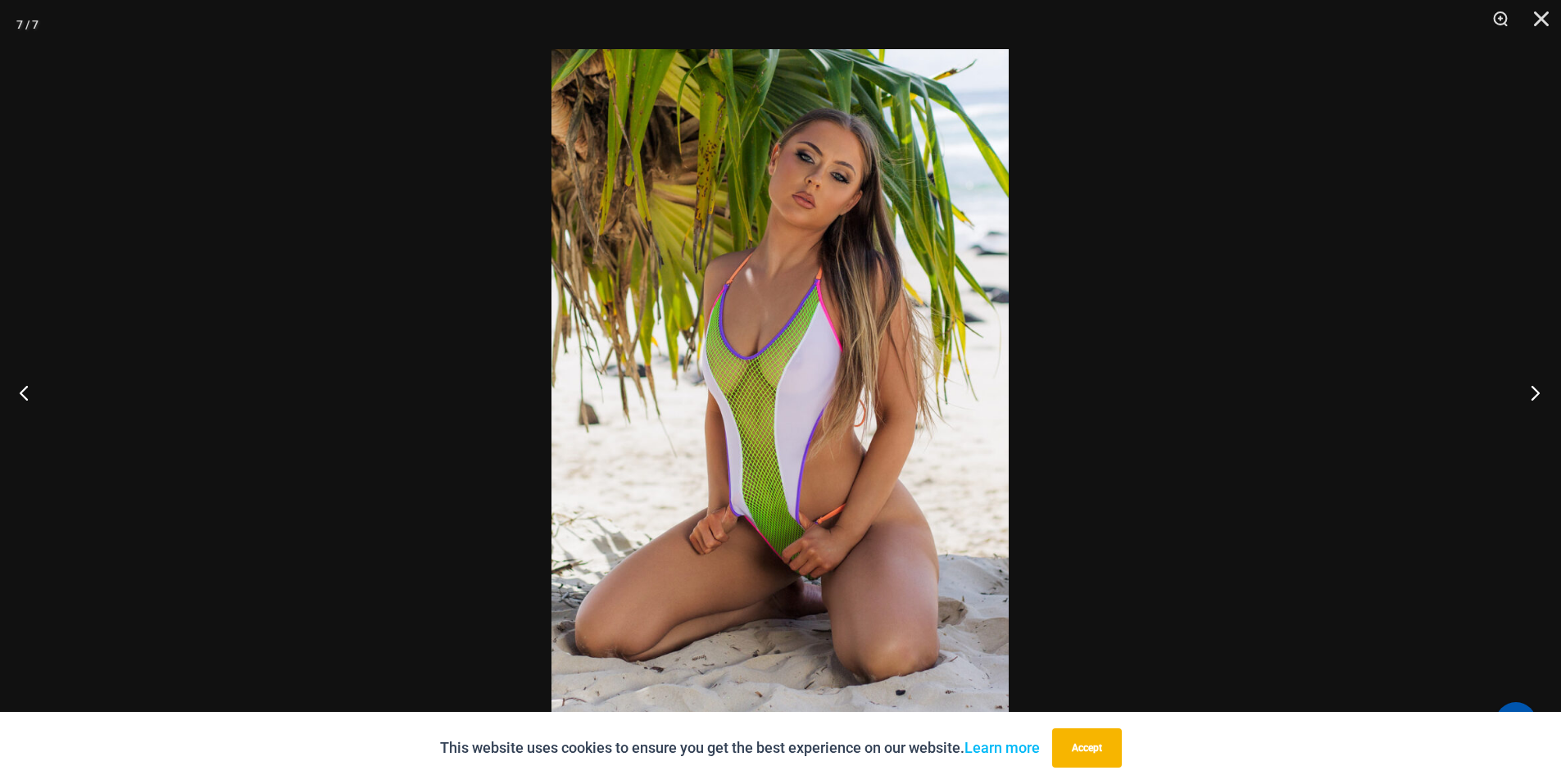
click at [1541, 387] on button "Next" at bounding box center [1529, 392] width 61 height 82
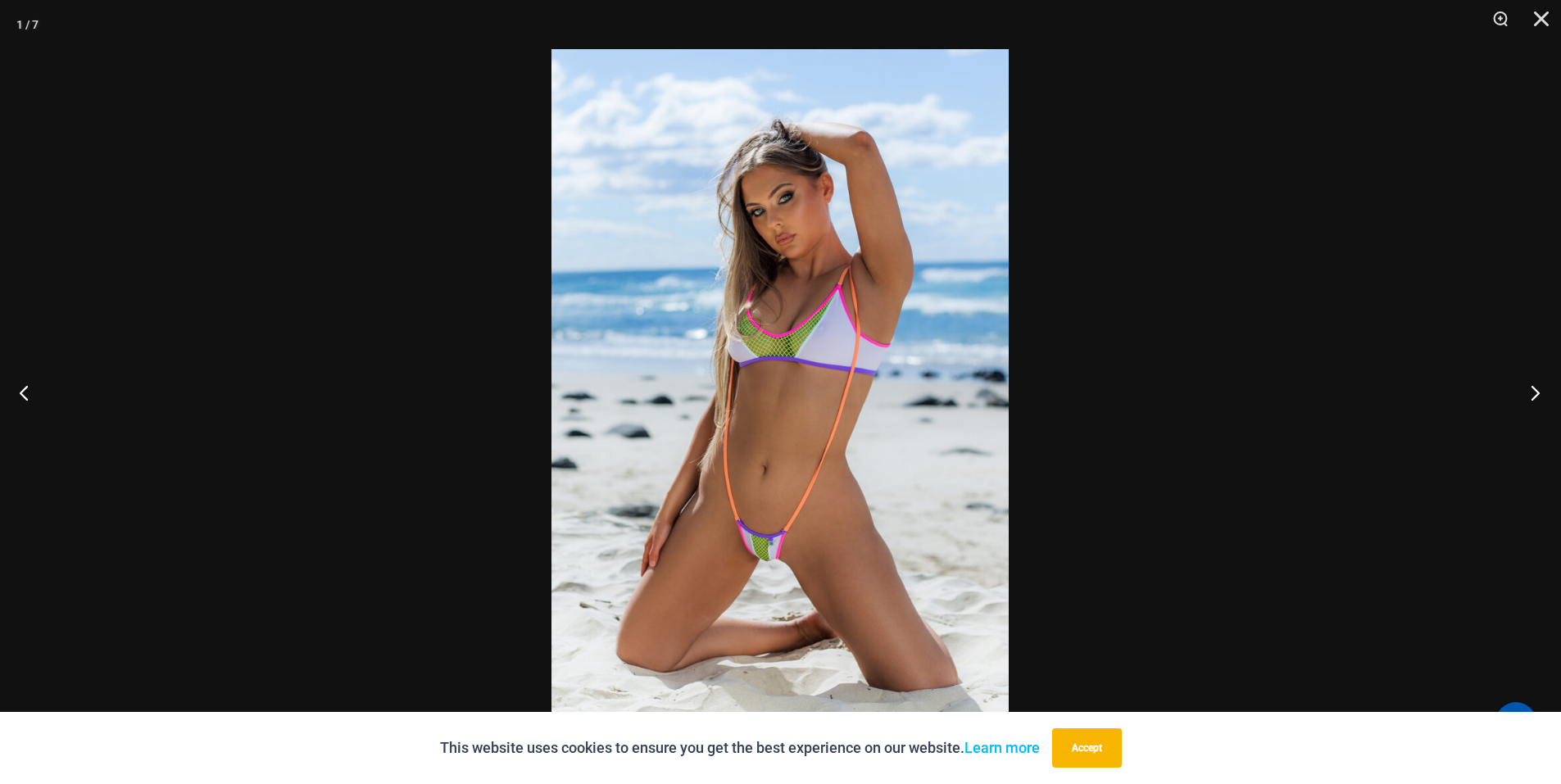
click at [1541, 387] on button "Next" at bounding box center [1529, 392] width 61 height 82
